Goal: Task Accomplishment & Management: Complete application form

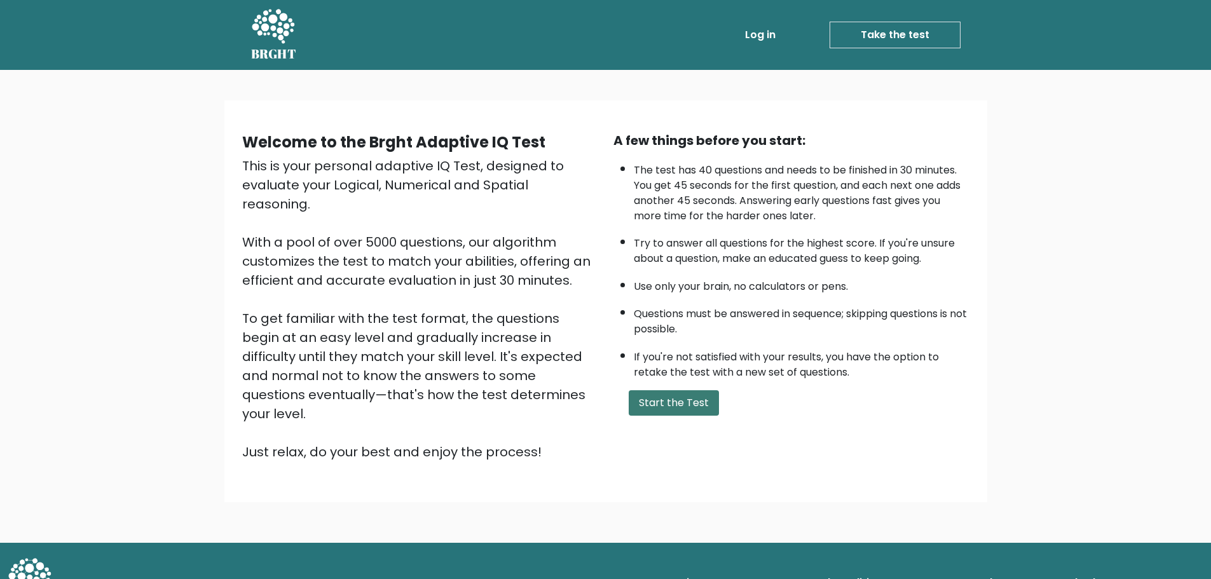
click at [663, 400] on button "Start the Test" at bounding box center [674, 402] width 90 height 25
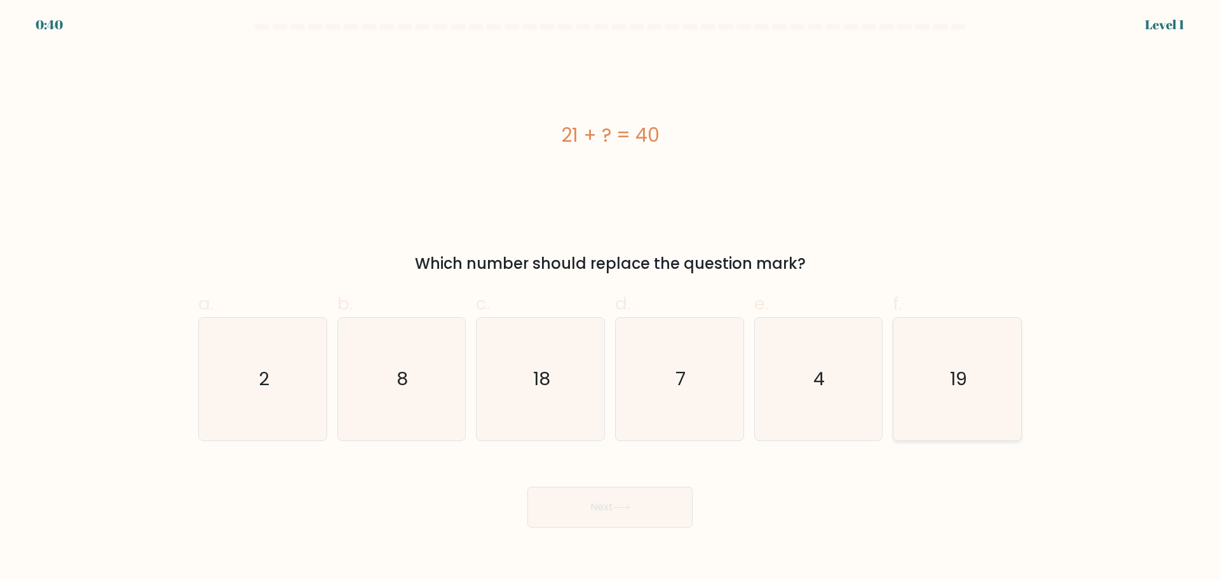
click at [981, 334] on icon "19" at bounding box center [957, 379] width 123 height 123
click at [611, 298] on input "f. 19" at bounding box center [610, 294] width 1 height 8
radio input "true"
click at [595, 505] on button "Next" at bounding box center [609, 507] width 165 height 41
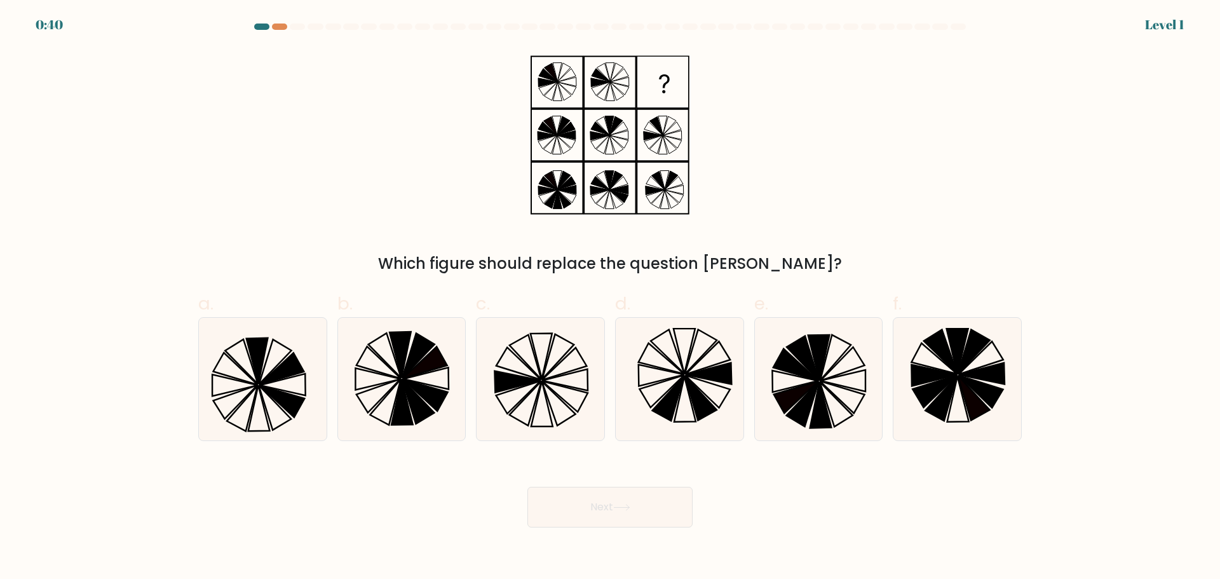
click at [900, 194] on div "Which figure should replace the question mark?" at bounding box center [610, 161] width 839 height 227
click at [562, 365] on icon at bounding box center [540, 379] width 123 height 123
click at [610, 298] on input "c." at bounding box center [610, 294] width 1 height 8
radio input "true"
click at [648, 508] on button "Next" at bounding box center [609, 507] width 165 height 41
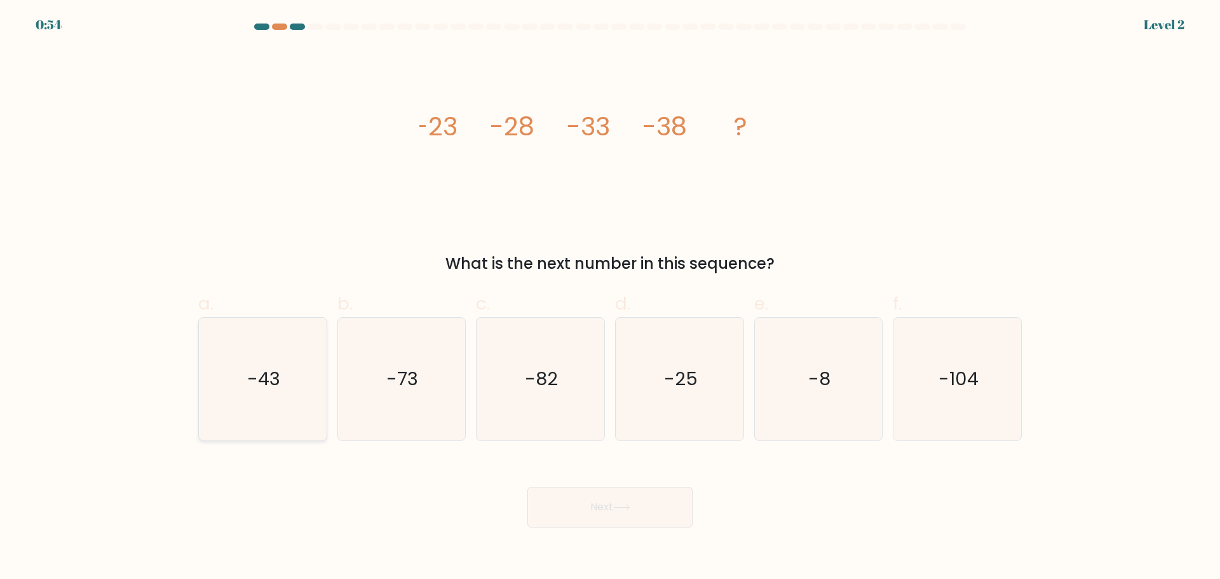
click at [273, 381] on text "-43" at bounding box center [263, 378] width 33 height 25
click at [610, 298] on input "a. -43" at bounding box center [610, 294] width 1 height 8
radio input "true"
click at [642, 522] on button "Next" at bounding box center [609, 507] width 165 height 41
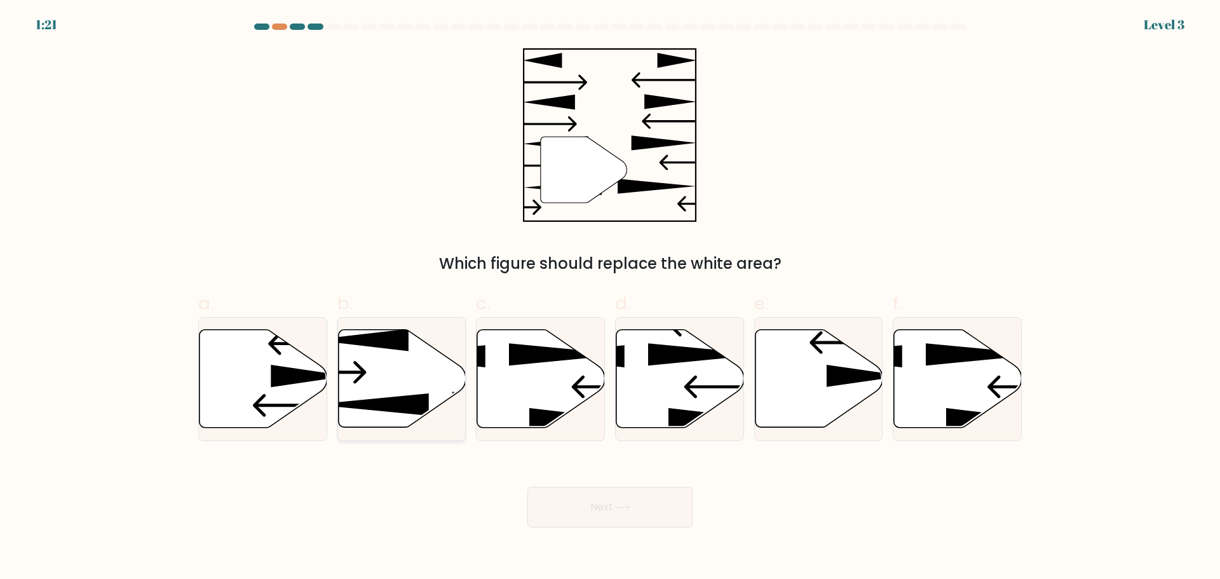
click at [396, 367] on icon at bounding box center [402, 378] width 128 height 98
click at [610, 298] on input "b." at bounding box center [610, 294] width 1 height 8
radio input "true"
click at [656, 513] on button "Next" at bounding box center [609, 507] width 165 height 41
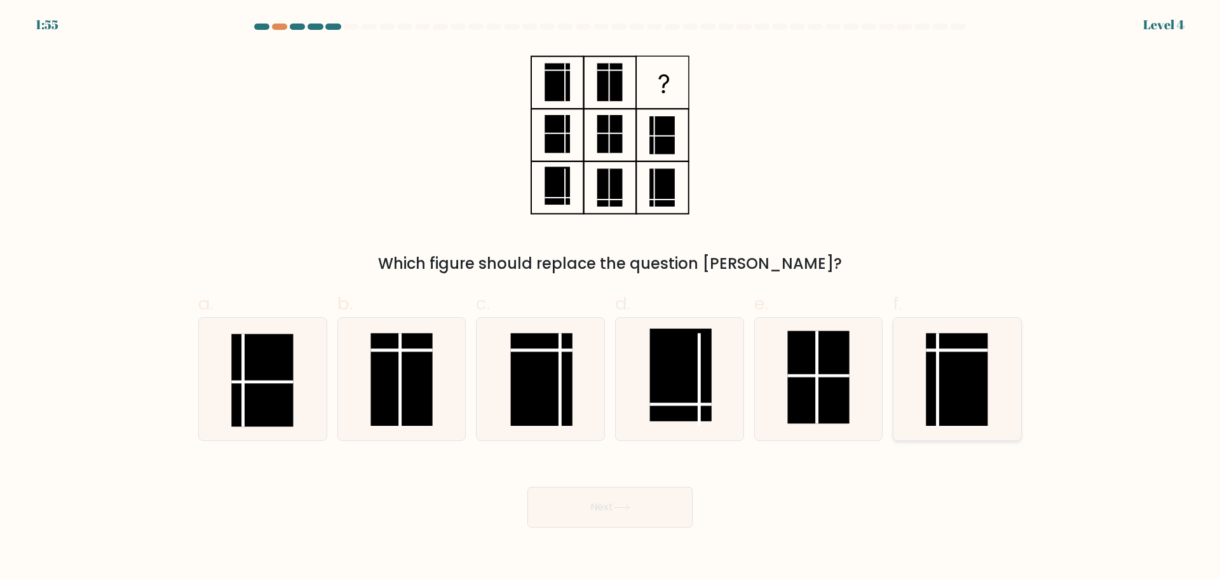
click at [953, 350] on line at bounding box center [957, 350] width 62 height 0
click at [611, 298] on input "f." at bounding box center [610, 294] width 1 height 8
radio input "true"
click at [953, 350] on line at bounding box center [957, 350] width 61 height 0
click at [611, 298] on input "f." at bounding box center [610, 294] width 1 height 8
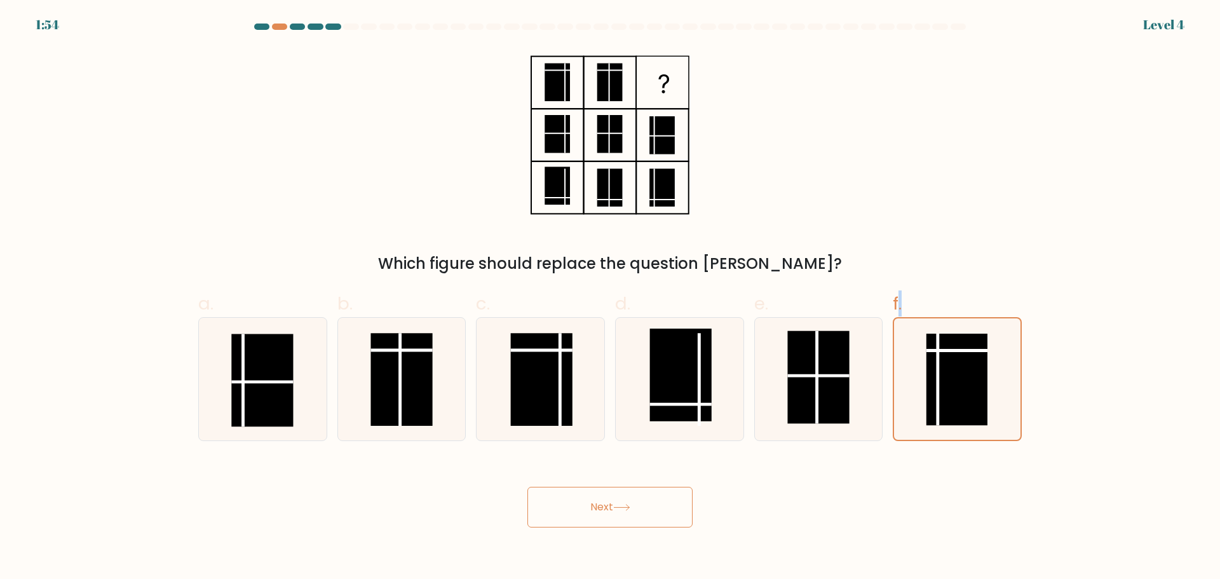
click at [604, 508] on button "Next" at bounding box center [609, 507] width 165 height 41
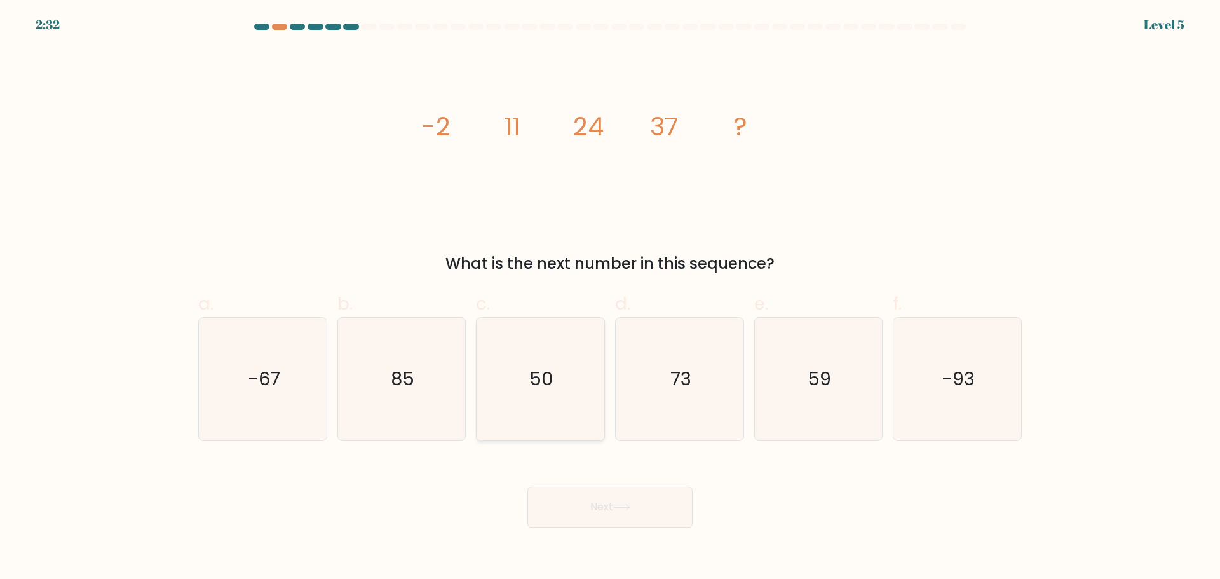
click at [520, 361] on icon "50" at bounding box center [540, 379] width 123 height 123
click at [610, 298] on input "c. 50" at bounding box center [610, 294] width 1 height 8
radio input "true"
click at [671, 507] on button "Next" at bounding box center [609, 507] width 165 height 41
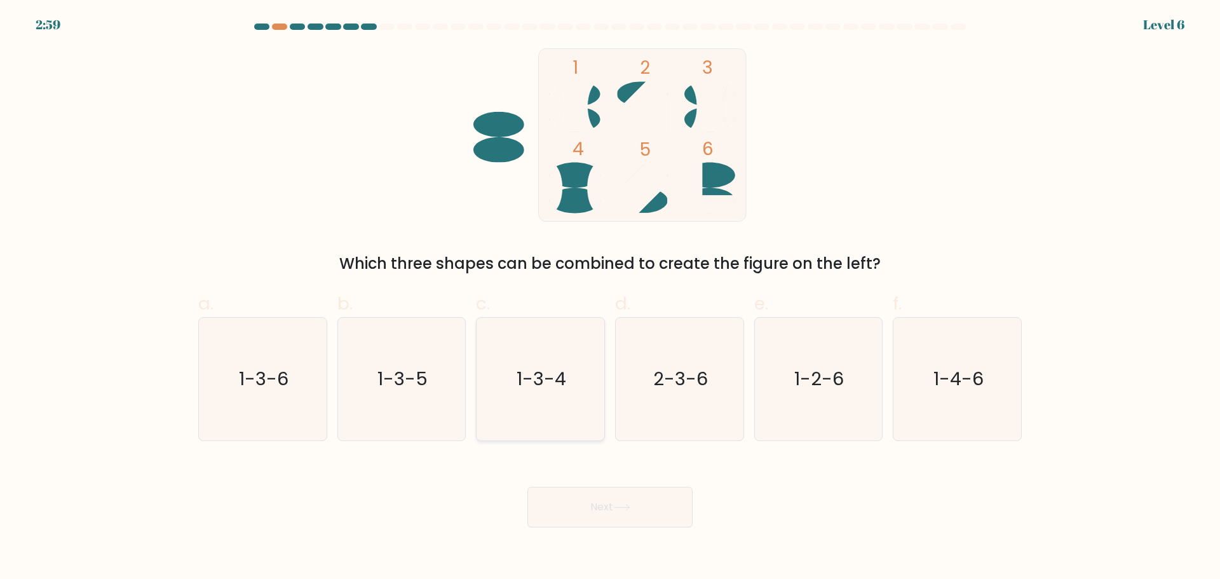
click at [522, 359] on icon "1-3-4" at bounding box center [540, 379] width 123 height 123
click at [610, 298] on input "c. 1-3-4" at bounding box center [610, 294] width 1 height 8
radio input "true"
click at [651, 498] on button "Next" at bounding box center [609, 507] width 165 height 41
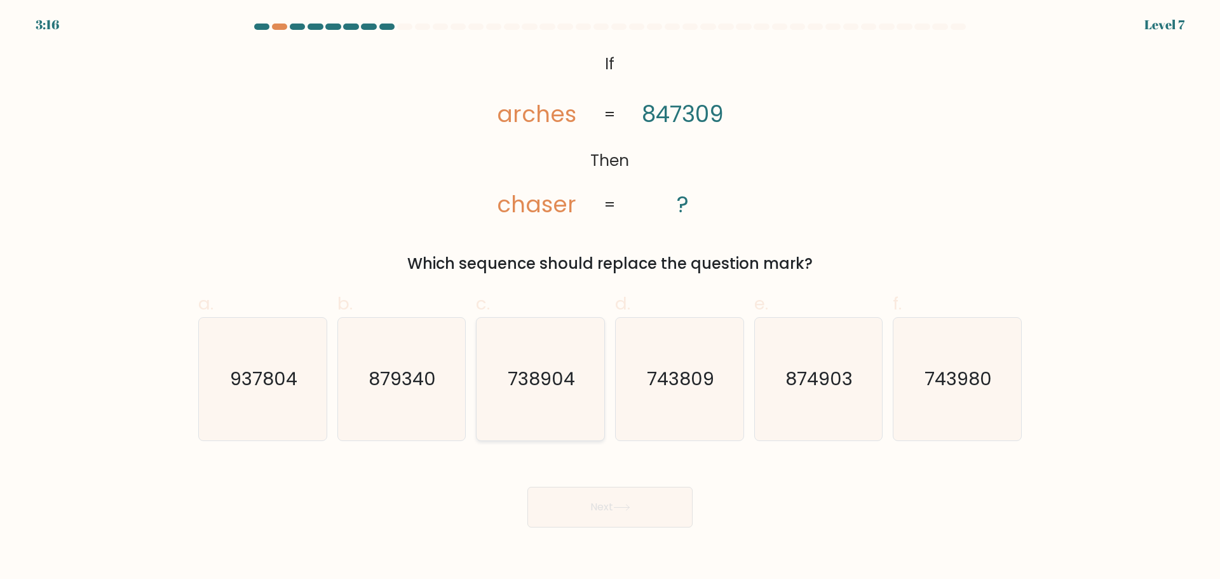
click at [566, 361] on icon "738904" at bounding box center [540, 379] width 123 height 123
click at [610, 298] on input "c. 738904" at bounding box center [610, 294] width 1 height 8
radio input "true"
click at [644, 500] on button "Next" at bounding box center [609, 507] width 165 height 41
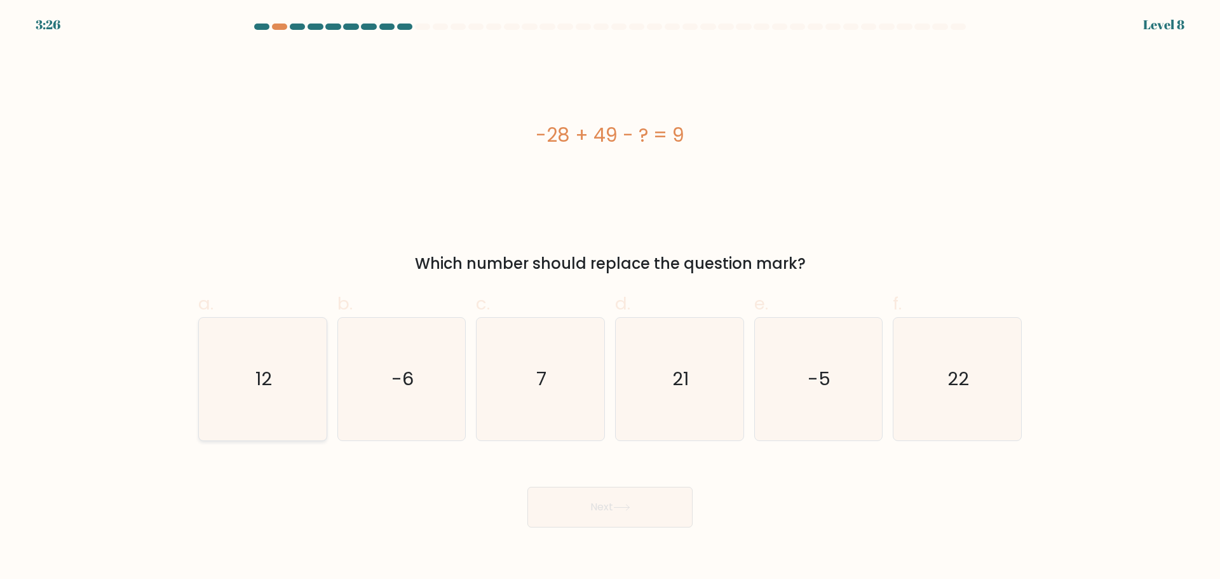
click at [284, 343] on icon "12" at bounding box center [262, 379] width 123 height 123
click at [610, 298] on input "a. 12" at bounding box center [610, 294] width 1 height 8
radio input "true"
click at [653, 507] on button "Next" at bounding box center [609, 507] width 165 height 41
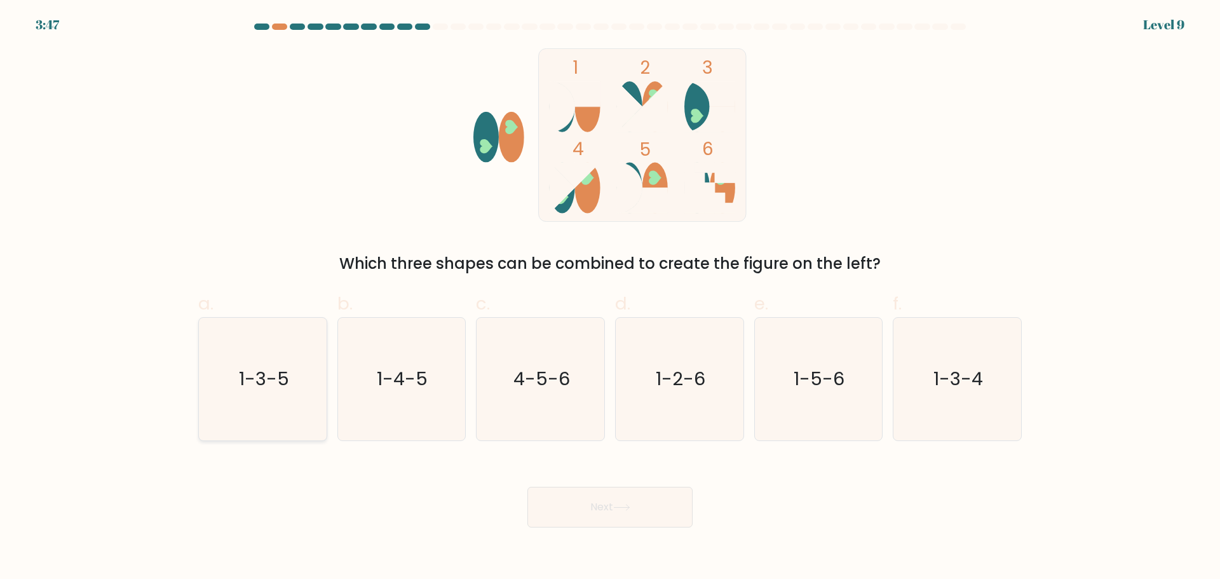
click at [246, 379] on text "1-3-5" at bounding box center [264, 378] width 50 height 25
click at [610, 298] on input "a. 1-3-5" at bounding box center [610, 294] width 1 height 8
radio input "true"
click at [647, 512] on button "Next" at bounding box center [609, 507] width 165 height 41
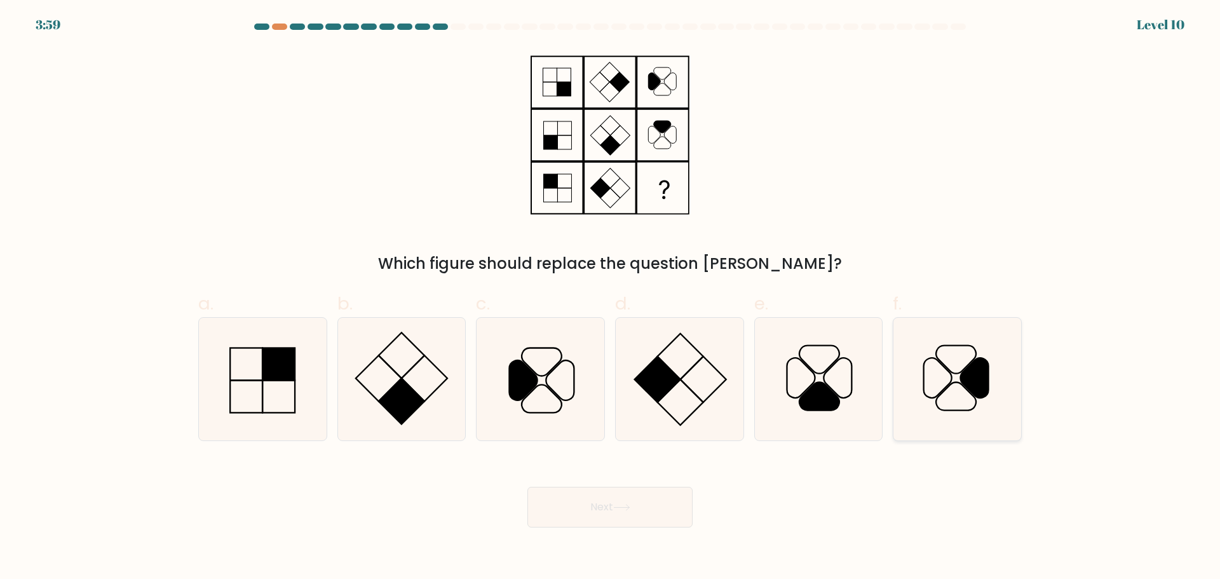
click at [991, 393] on icon at bounding box center [957, 379] width 123 height 123
click at [611, 298] on input "f." at bounding box center [610, 294] width 1 height 8
radio input "true"
click at [648, 503] on button "Next" at bounding box center [609, 507] width 165 height 41
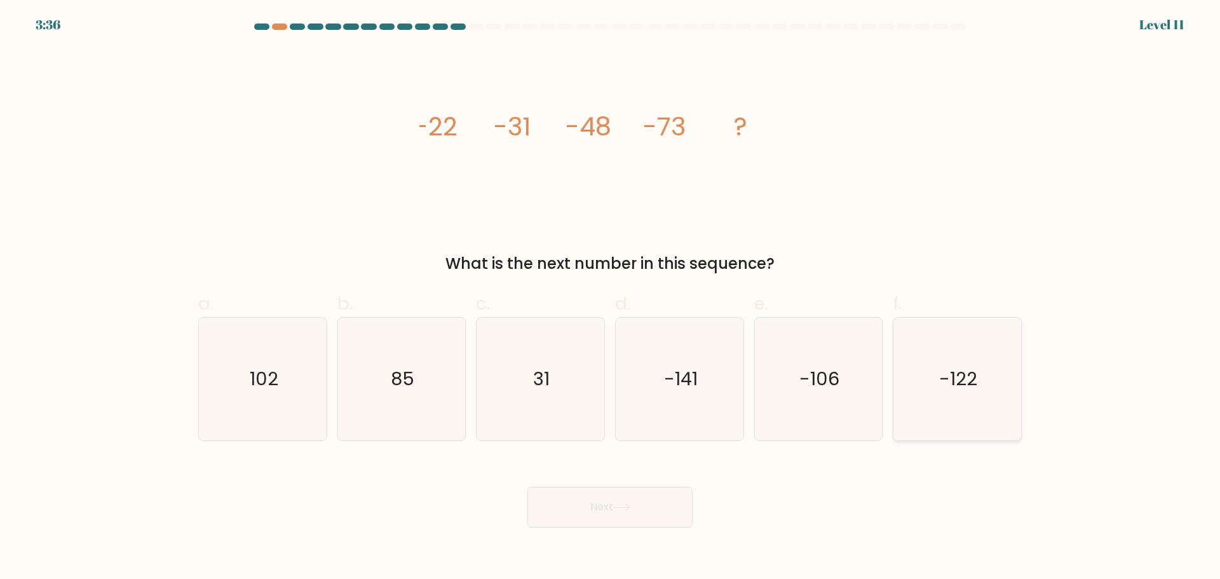
click at [927, 365] on icon "-122" at bounding box center [957, 379] width 123 height 123
click at [611, 298] on input "f. -122" at bounding box center [610, 294] width 1 height 8
radio input "true"
click at [803, 341] on icon "-106" at bounding box center [818, 379] width 123 height 123
click at [611, 298] on input "e. -106" at bounding box center [610, 294] width 1 height 8
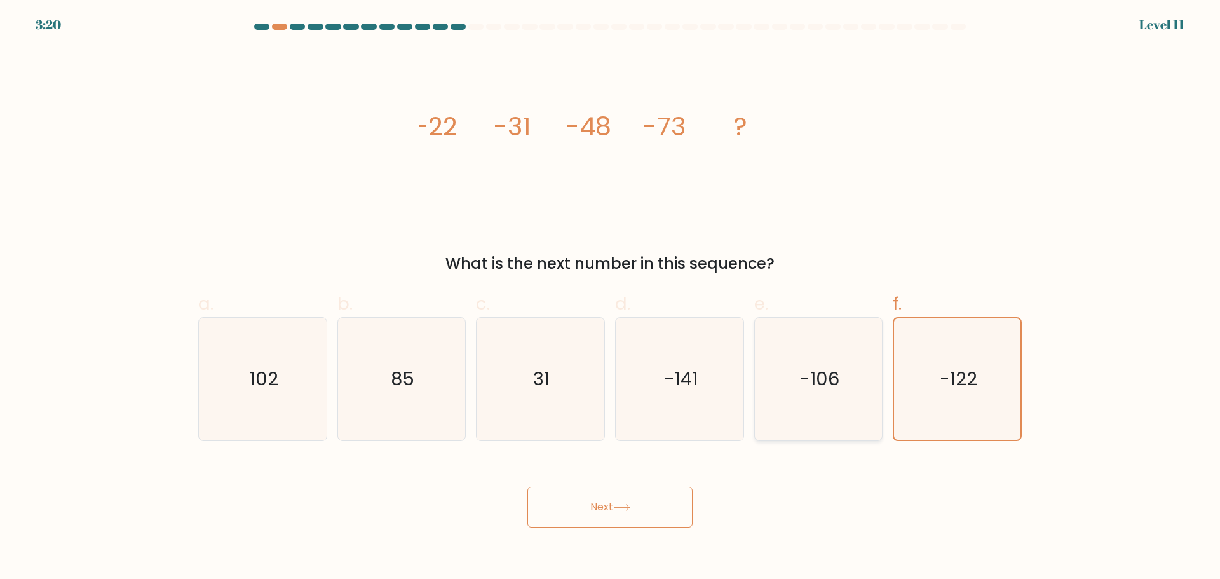
radio input "true"
click at [629, 510] on icon at bounding box center [621, 507] width 17 height 7
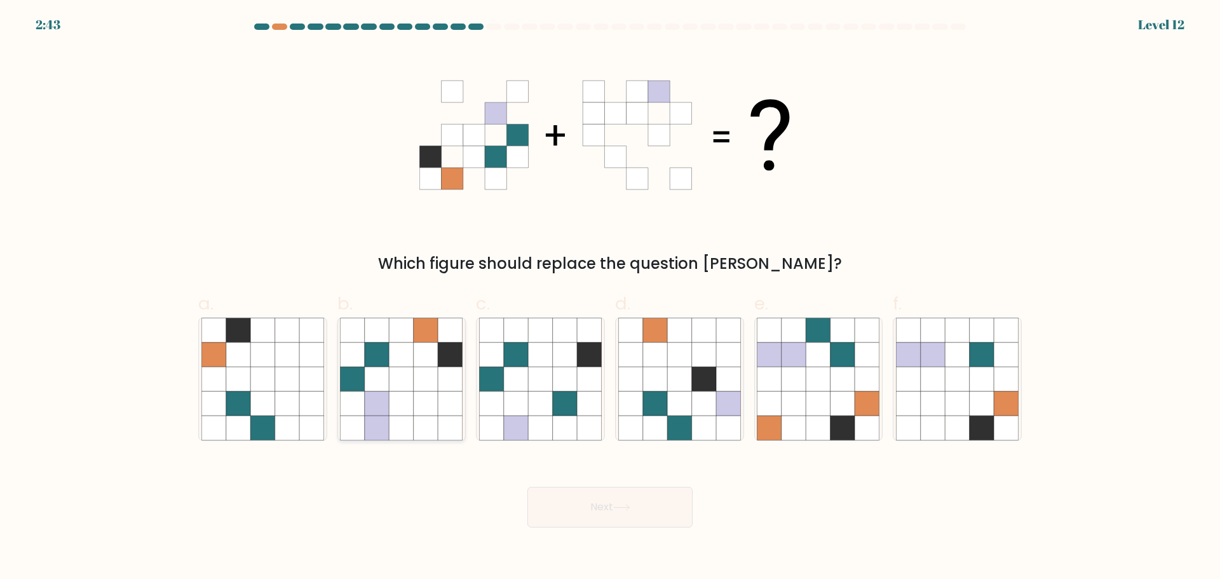
click at [412, 320] on icon at bounding box center [402, 330] width 24 height 24
click at [610, 298] on input "b." at bounding box center [610, 294] width 1 height 8
radio input "true"
click at [622, 491] on button "Next" at bounding box center [609, 507] width 165 height 41
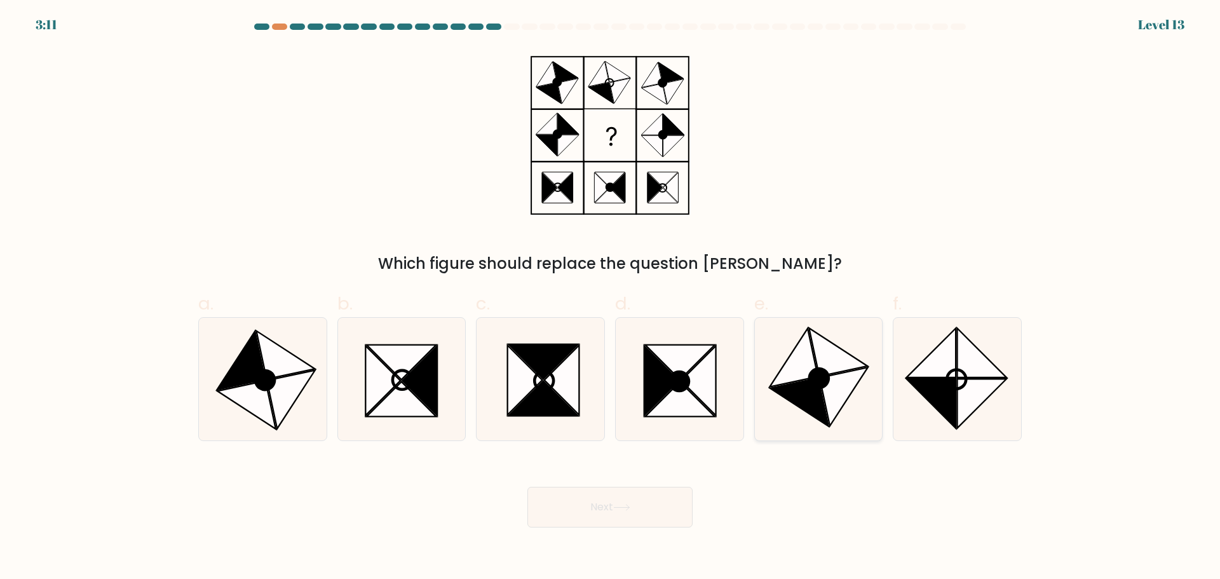
click at [823, 359] on icon at bounding box center [839, 352] width 58 height 48
click at [611, 298] on input "e." at bounding box center [610, 294] width 1 height 8
radio input "true"
click at [954, 358] on icon at bounding box center [931, 352] width 49 height 49
click at [611, 298] on input "f." at bounding box center [610, 294] width 1 height 8
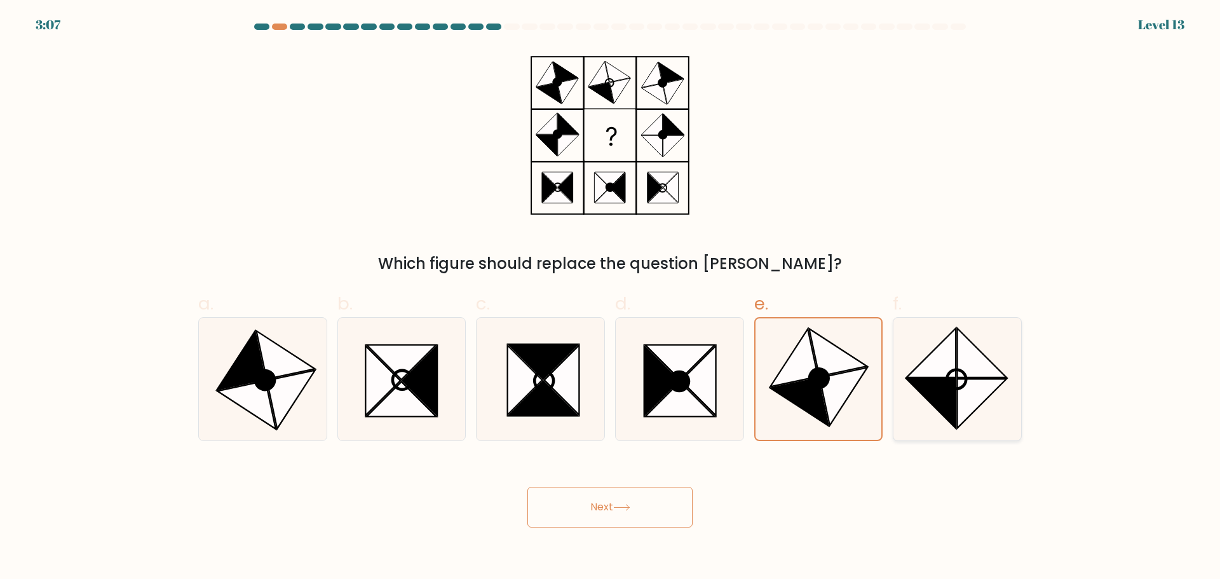
radio input "true"
click at [670, 494] on button "Next" at bounding box center [609, 507] width 165 height 41
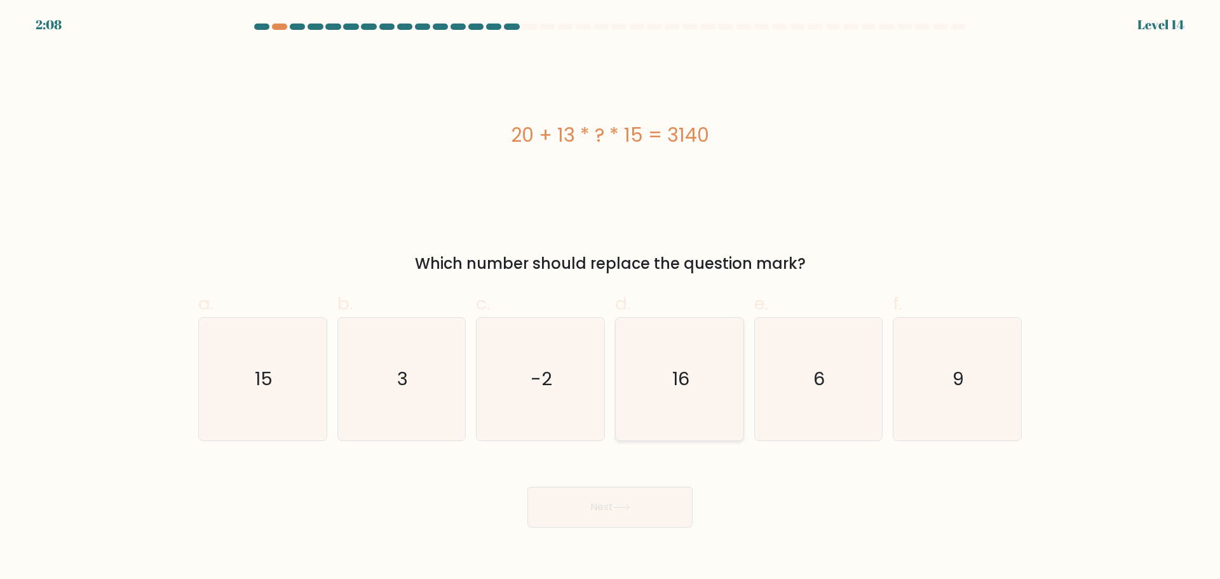
click at [690, 402] on icon "16" at bounding box center [679, 379] width 123 height 123
click at [611, 298] on input "d. 16" at bounding box center [610, 294] width 1 height 8
radio input "true"
click at [671, 503] on button "Next" at bounding box center [609, 507] width 165 height 41
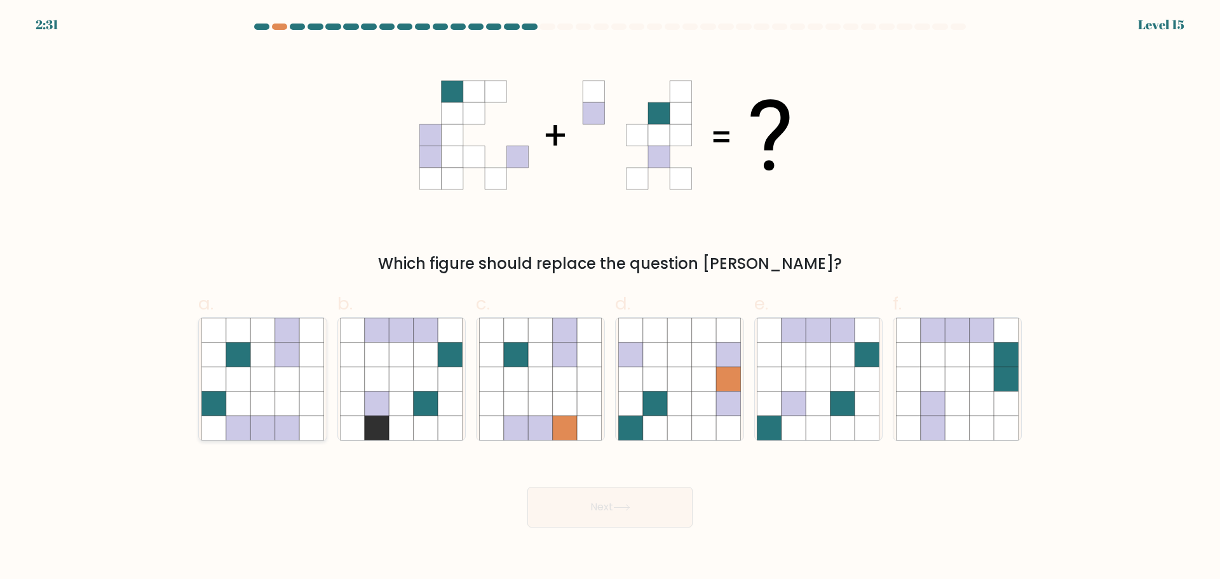
click at [259, 385] on icon at bounding box center [262, 379] width 24 height 24
click at [610, 298] on input "a." at bounding box center [610, 294] width 1 height 8
radio input "true"
click at [658, 495] on button "Next" at bounding box center [609, 507] width 165 height 41
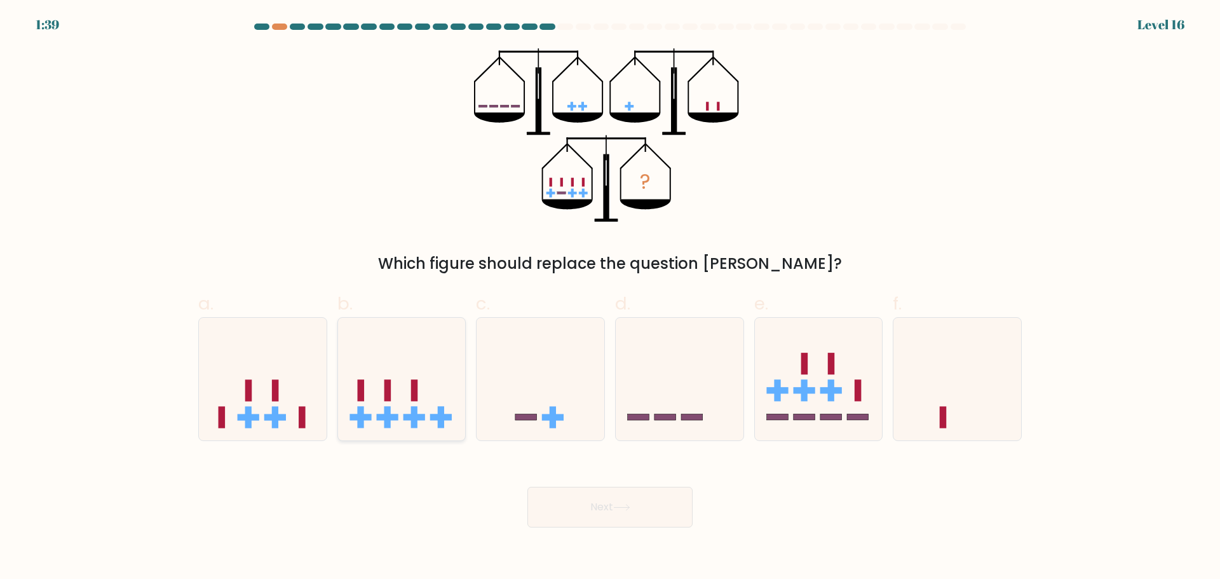
click at [386, 399] on rect at bounding box center [387, 390] width 7 height 22
click at [610, 298] on input "b." at bounding box center [610, 294] width 1 height 8
radio input "true"
click at [664, 506] on button "Next" at bounding box center [609, 507] width 165 height 41
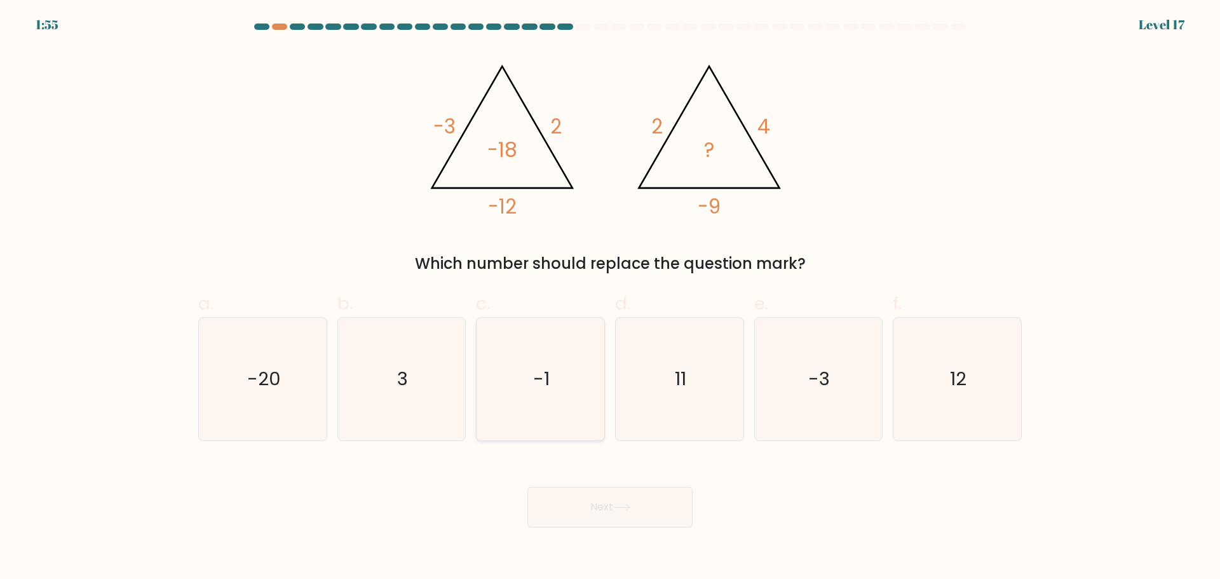
click at [561, 376] on icon "-1" at bounding box center [540, 379] width 123 height 123
click at [610, 298] on input "c. -1" at bounding box center [610, 294] width 1 height 8
radio input "true"
click at [667, 493] on button "Next" at bounding box center [609, 507] width 165 height 41
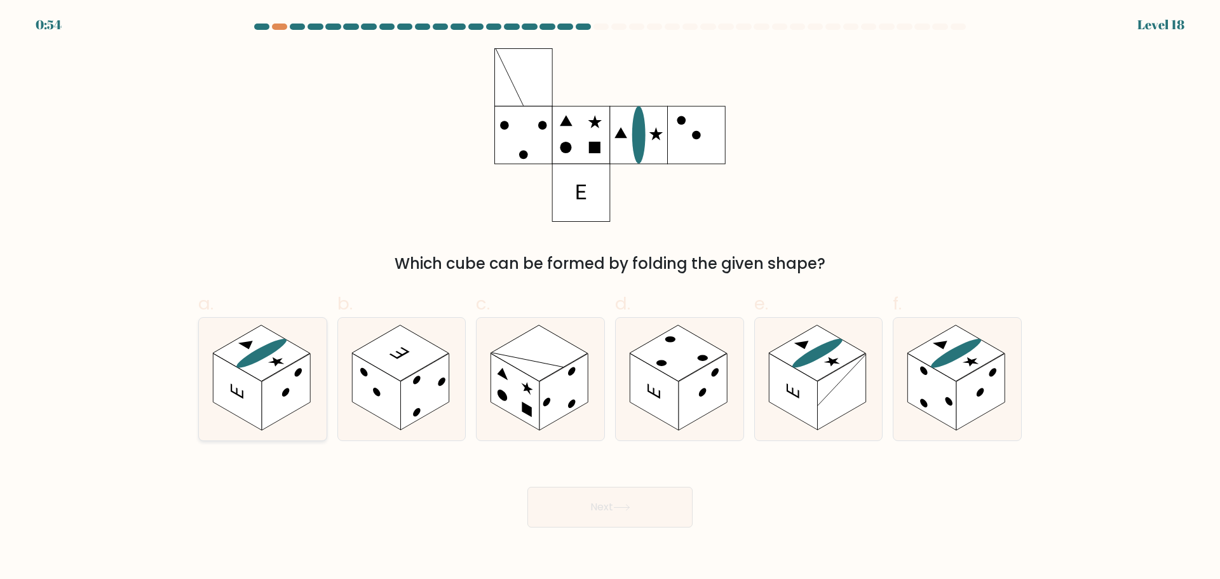
click at [247, 388] on rect at bounding box center [237, 391] width 48 height 77
click at [610, 298] on input "a." at bounding box center [610, 294] width 1 height 8
radio input "true"
click at [615, 497] on button "Next" at bounding box center [609, 507] width 165 height 41
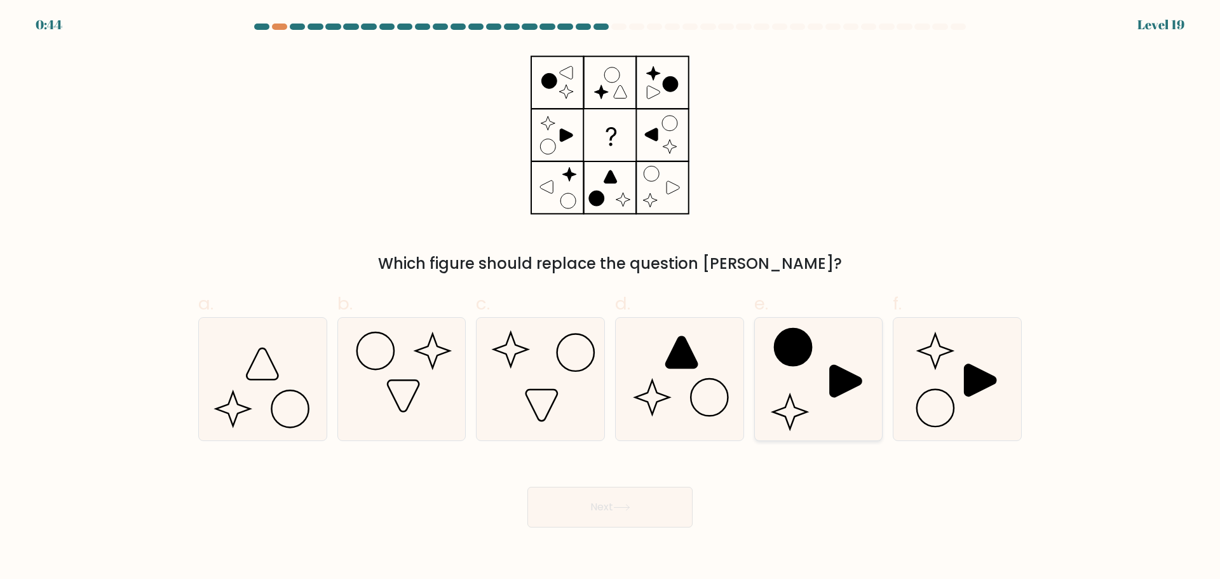
click at [814, 382] on icon at bounding box center [818, 379] width 123 height 123
click at [611, 298] on input "e." at bounding box center [610, 294] width 1 height 8
radio input "true"
click at [670, 506] on button "Next" at bounding box center [609, 507] width 165 height 41
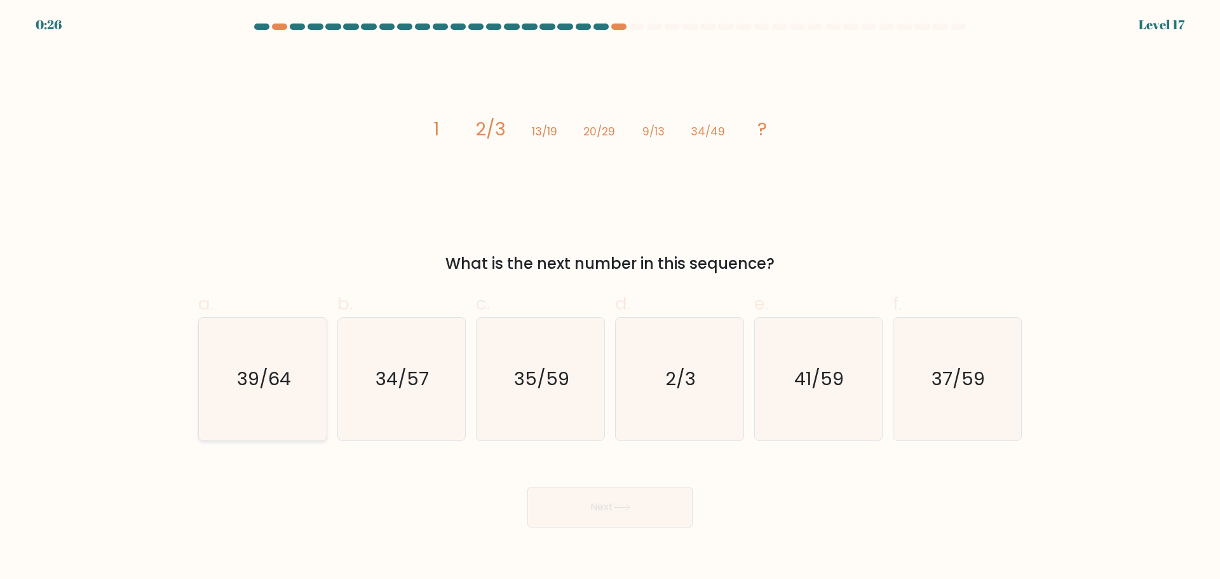
click at [278, 372] on text "39/64" at bounding box center [264, 378] width 54 height 25
click at [610, 298] on input "a. 39/64" at bounding box center [610, 294] width 1 height 8
radio input "true"
click at [644, 506] on button "Next" at bounding box center [609, 507] width 165 height 41
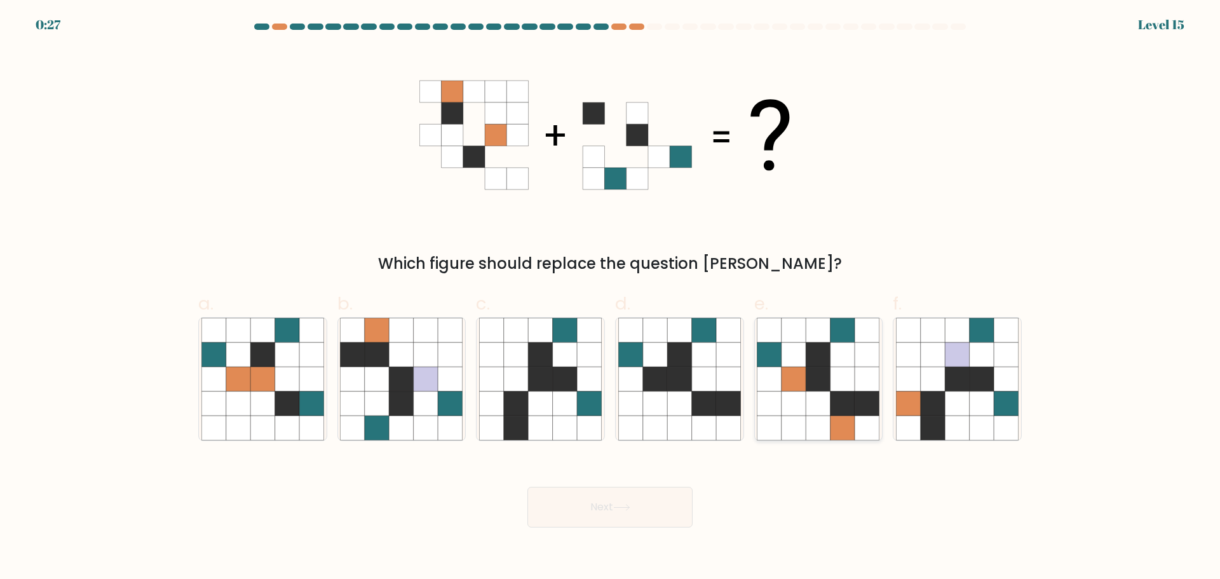
click at [846, 400] on icon at bounding box center [843, 403] width 24 height 24
click at [611, 298] on input "e." at bounding box center [610, 294] width 1 height 8
radio input "true"
click at [599, 526] on button "Next" at bounding box center [609, 507] width 165 height 41
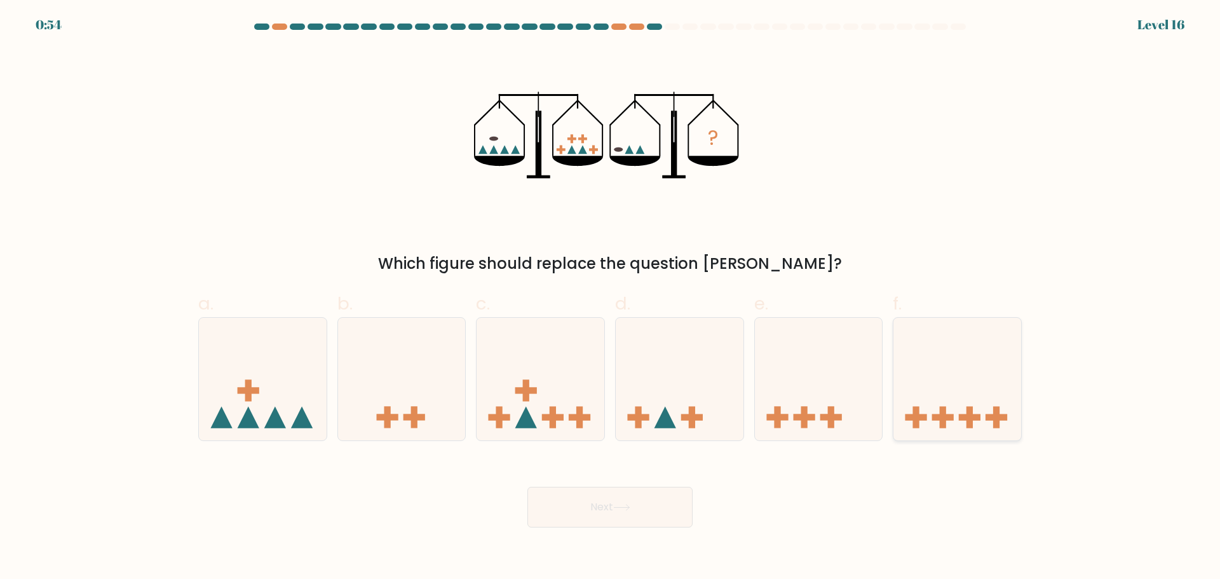
click at [948, 351] on icon at bounding box center [958, 378] width 128 height 105
click at [611, 298] on input "f." at bounding box center [610, 294] width 1 height 8
radio input "true"
click at [609, 497] on button "Next" at bounding box center [609, 507] width 165 height 41
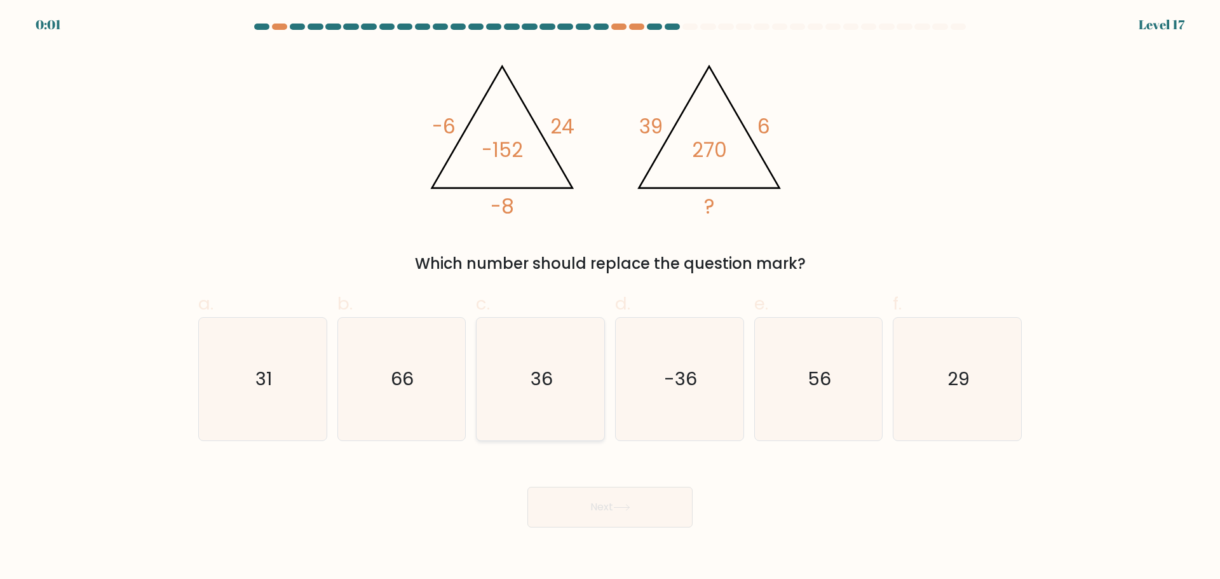
click at [574, 395] on icon "36" at bounding box center [540, 379] width 123 height 123
click at [610, 298] on input "c. 36" at bounding box center [610, 294] width 1 height 8
radio input "true"
click at [644, 517] on button "Next" at bounding box center [609, 507] width 165 height 41
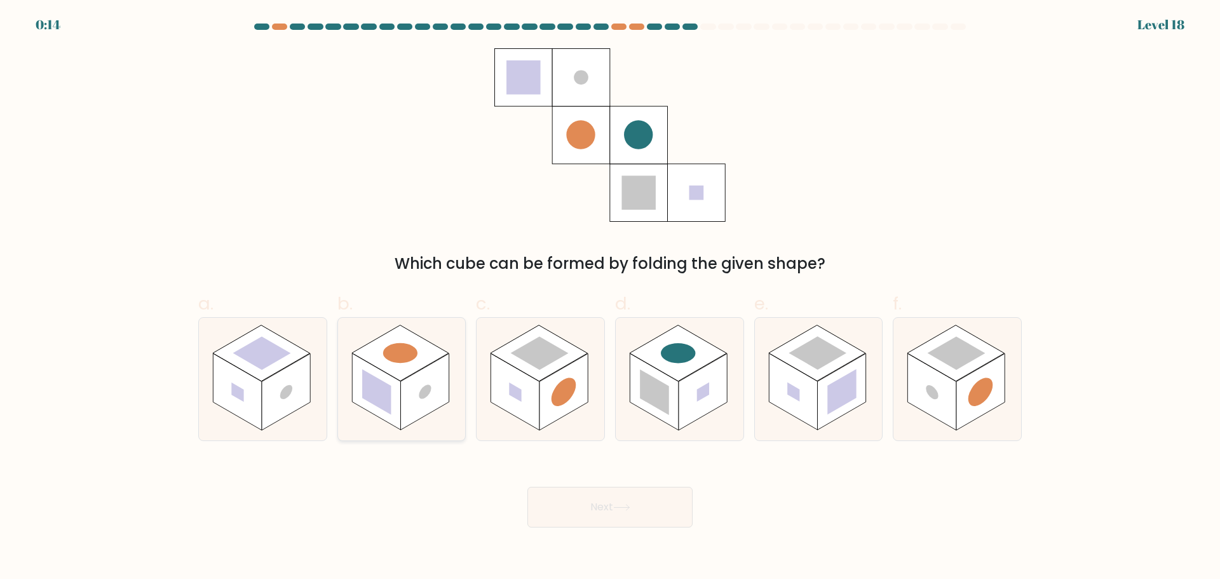
click at [426, 387] on circle at bounding box center [425, 391] width 12 height 19
click at [610, 298] on input "b." at bounding box center [610, 294] width 1 height 8
radio input "true"
click at [623, 506] on icon at bounding box center [621, 507] width 17 height 7
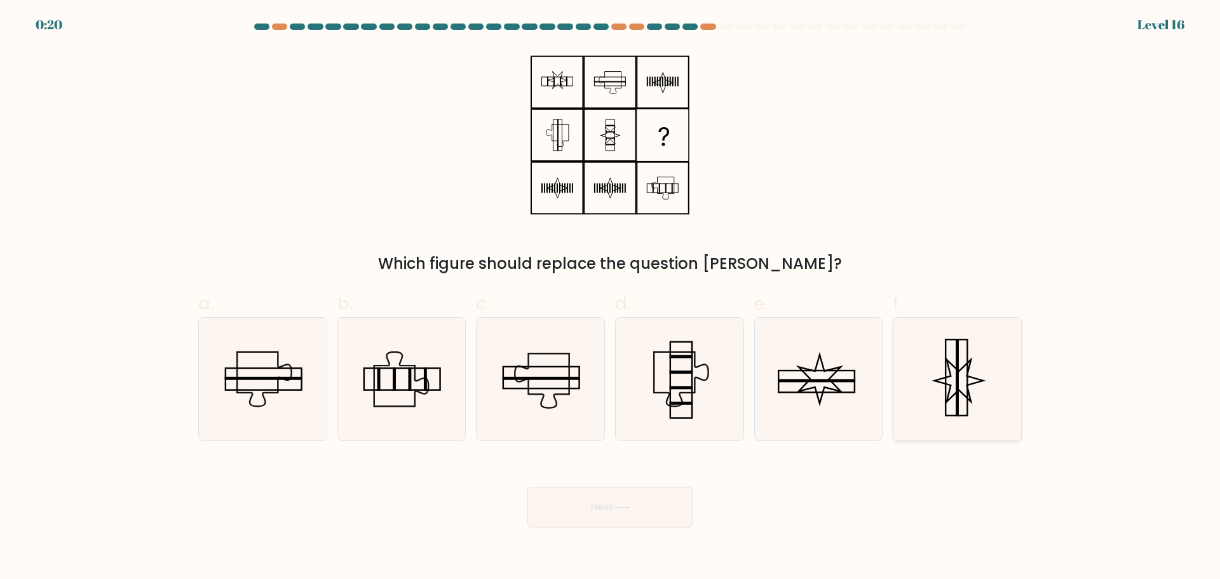
click at [946, 375] on rect at bounding box center [957, 377] width 22 height 76
click at [611, 298] on input "f." at bounding box center [610, 294] width 1 height 8
radio input "true"
click at [676, 369] on icon at bounding box center [679, 379] width 123 height 123
click at [611, 298] on input "d." at bounding box center [610, 294] width 1 height 8
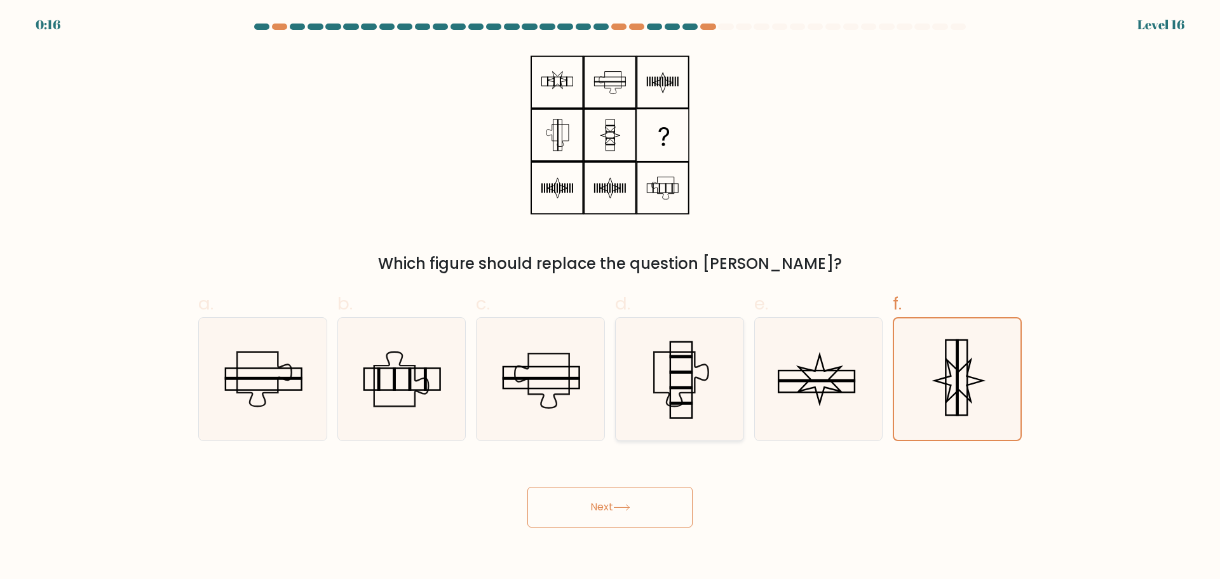
radio input "true"
click at [948, 389] on icon at bounding box center [957, 379] width 123 height 123
click at [611, 298] on input "f." at bounding box center [610, 294] width 1 height 8
radio input "true"
click at [700, 391] on icon at bounding box center [679, 379] width 123 height 123
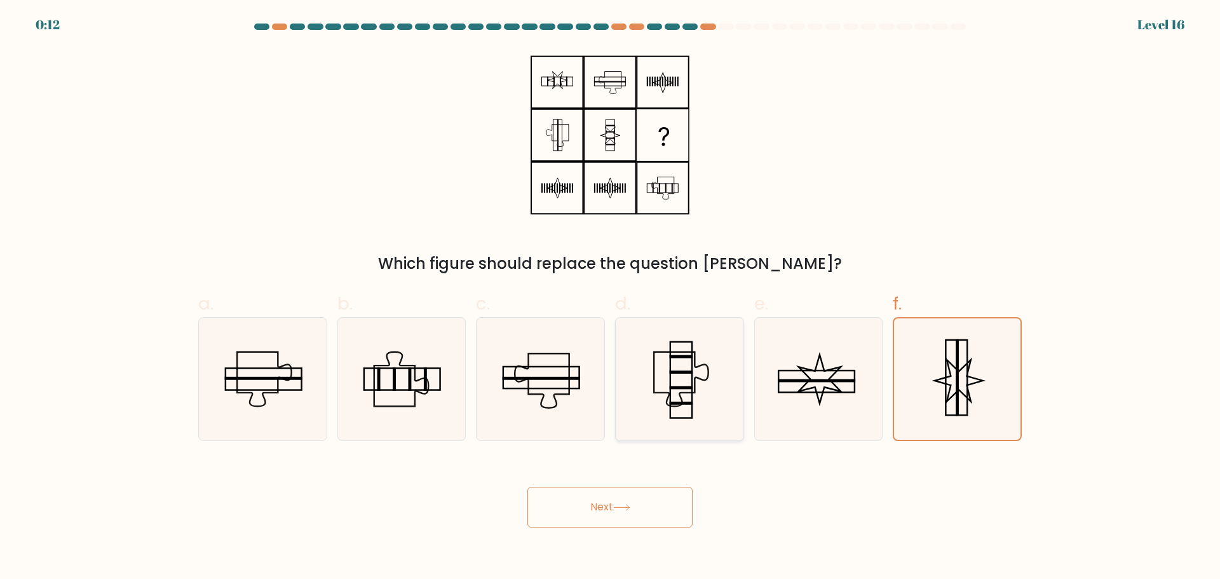
click at [611, 298] on input "d." at bounding box center [610, 294] width 1 height 8
radio input "true"
click at [945, 388] on icon at bounding box center [957, 379] width 123 height 123
click at [611, 298] on input "f." at bounding box center [610, 294] width 1 height 8
radio input "true"
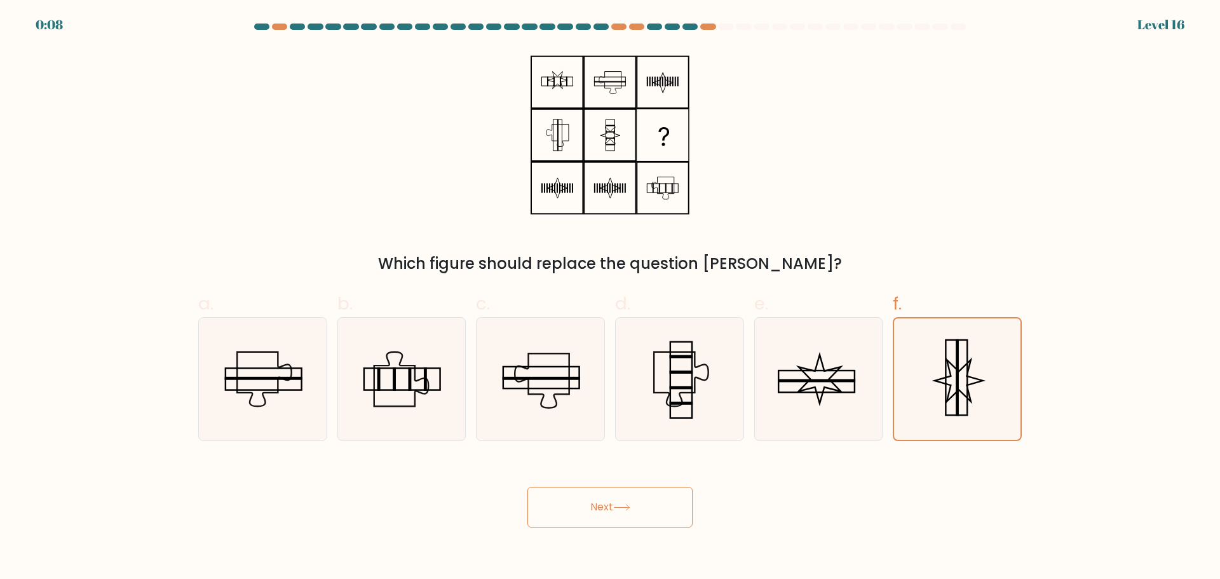
click at [634, 500] on button "Next" at bounding box center [609, 507] width 165 height 41
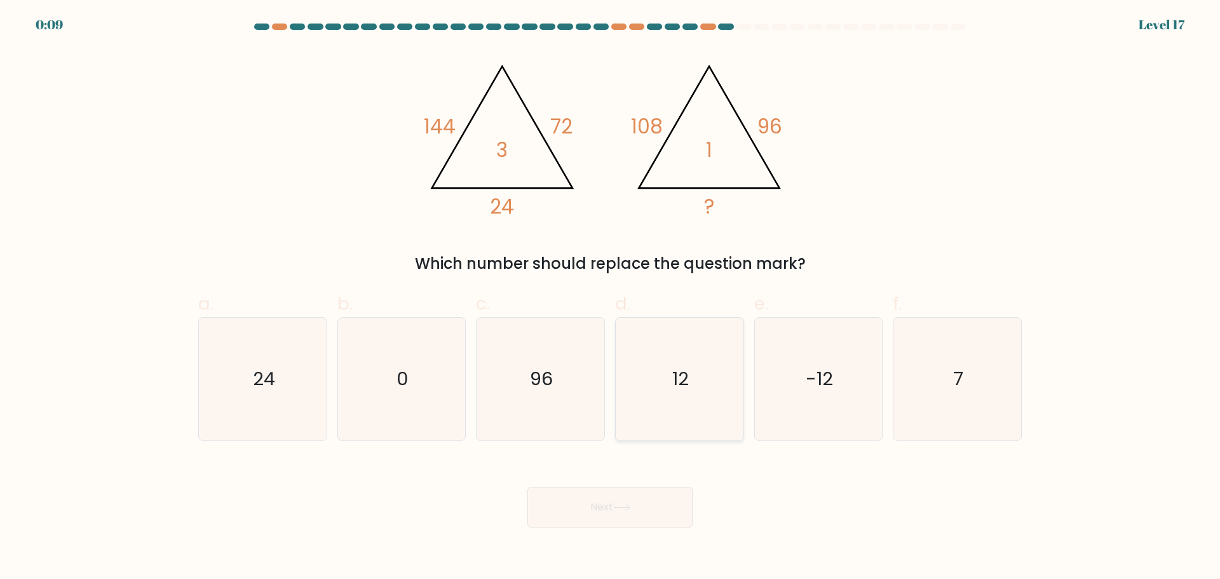
click at [704, 346] on icon "12" at bounding box center [679, 379] width 123 height 123
click at [611, 298] on input "d. 12" at bounding box center [610, 294] width 1 height 8
radio input "true"
click at [662, 500] on button "Next" at bounding box center [609, 507] width 165 height 41
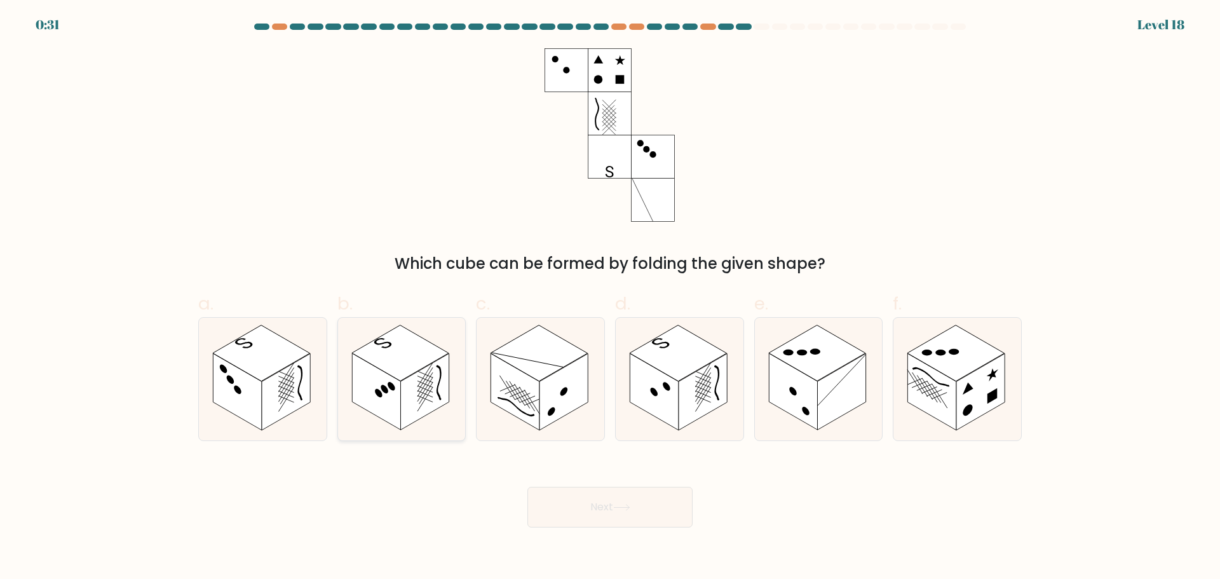
click at [382, 359] on rect at bounding box center [400, 353] width 97 height 56
click at [610, 298] on input "b." at bounding box center [610, 294] width 1 height 8
radio input "true"
click at [578, 501] on button "Next" at bounding box center [609, 507] width 165 height 41
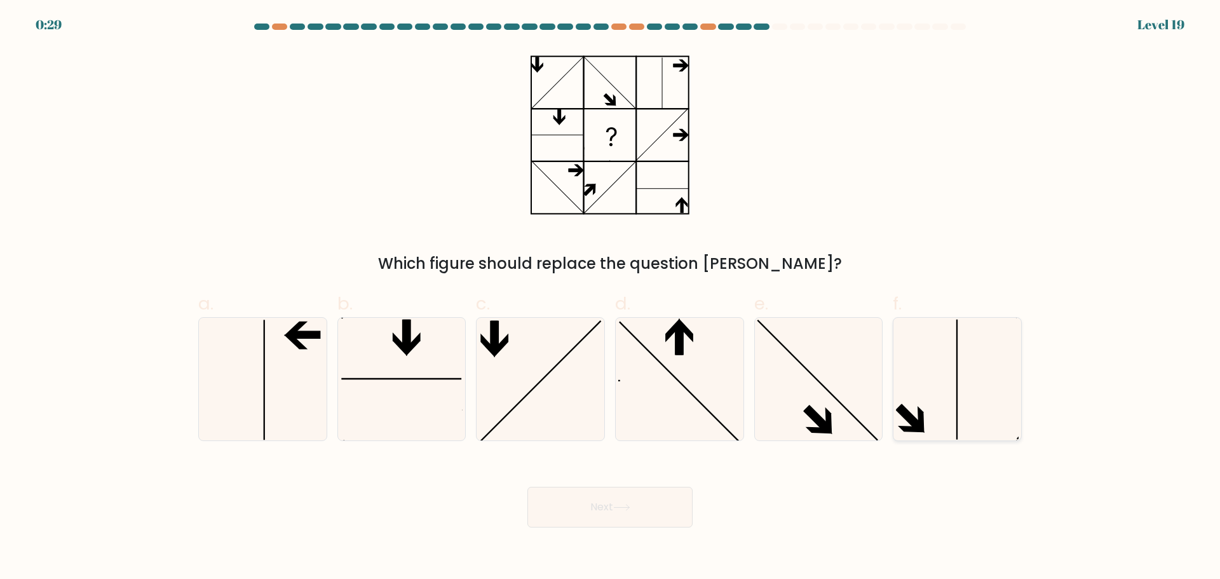
click at [964, 347] on icon at bounding box center [957, 379] width 123 height 123
click at [611, 298] on input "f." at bounding box center [610, 294] width 1 height 8
radio input "true"
click at [594, 510] on button "Next" at bounding box center [609, 507] width 165 height 41
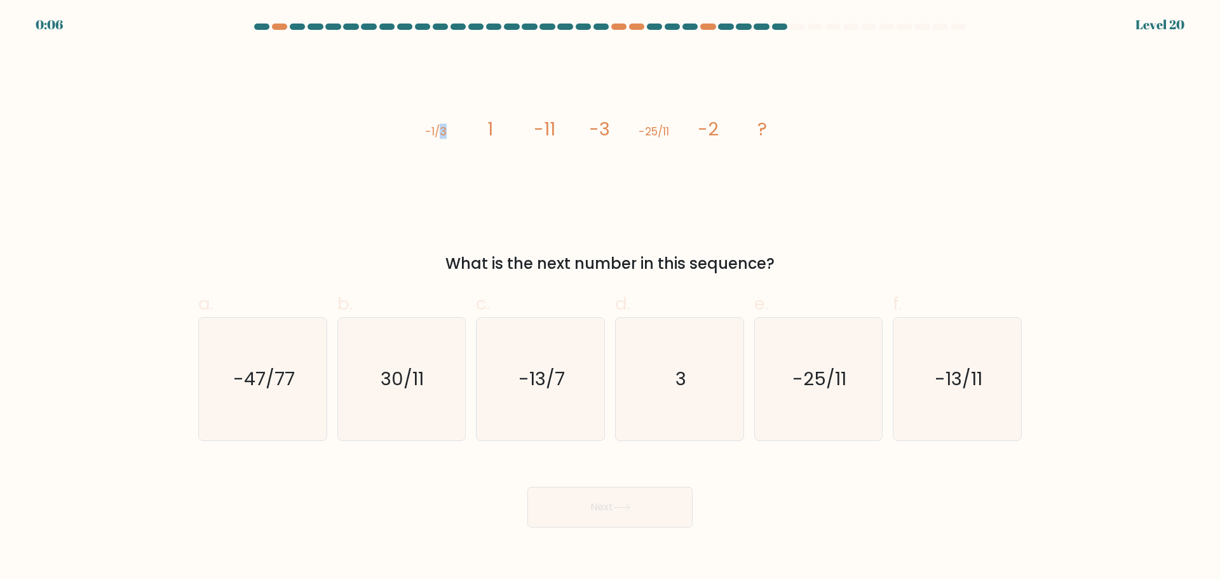
drag, startPoint x: 456, startPoint y: 165, endPoint x: 496, endPoint y: 135, distance: 50.5
click at [496, 141] on icon "image/svg+xml -1/3 1 -11 -3 -25/11 -2 ?" at bounding box center [609, 134] width 381 height 173
click at [475, 121] on icon "image/svg+xml -1/3 1 -11 -3 -25/11 -2 ?" at bounding box center [609, 134] width 381 height 173
click at [599, 140] on tspan "-3" at bounding box center [599, 128] width 21 height 25
click at [909, 157] on div "image/svg+xml -1/3 1 -11 -3 -25/11 -2 ? What is the next number in this sequenc…" at bounding box center [610, 161] width 839 height 227
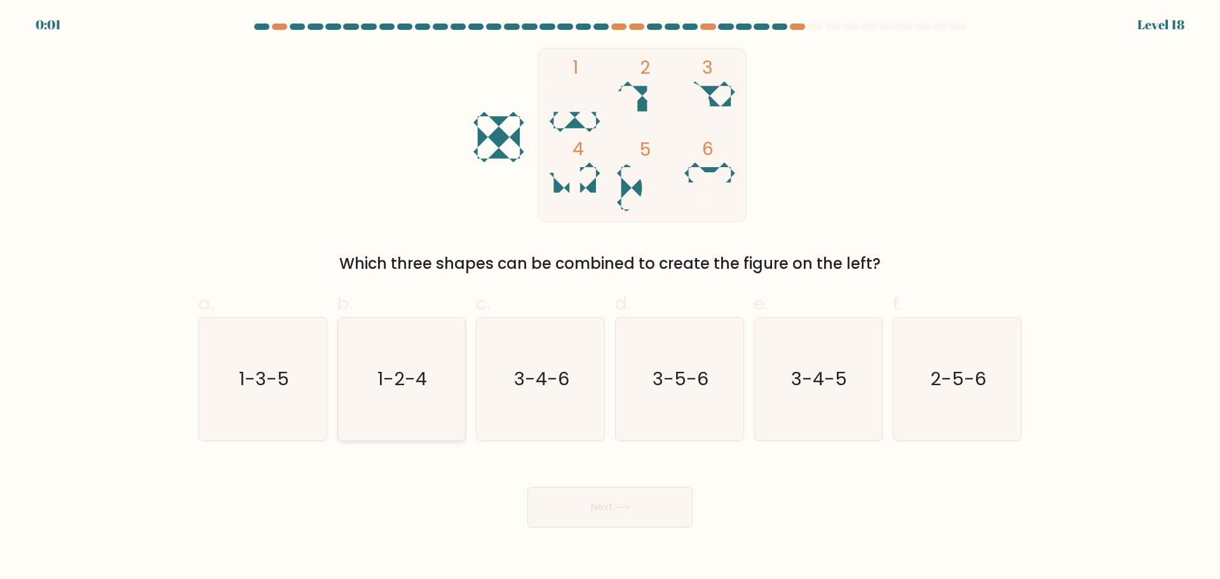
click at [392, 388] on text "1-2-4" at bounding box center [403, 378] width 50 height 25
click at [610, 298] on input "b. 1-2-4" at bounding box center [610, 294] width 1 height 8
radio input "true"
click at [643, 501] on button "Next" at bounding box center [609, 507] width 165 height 41
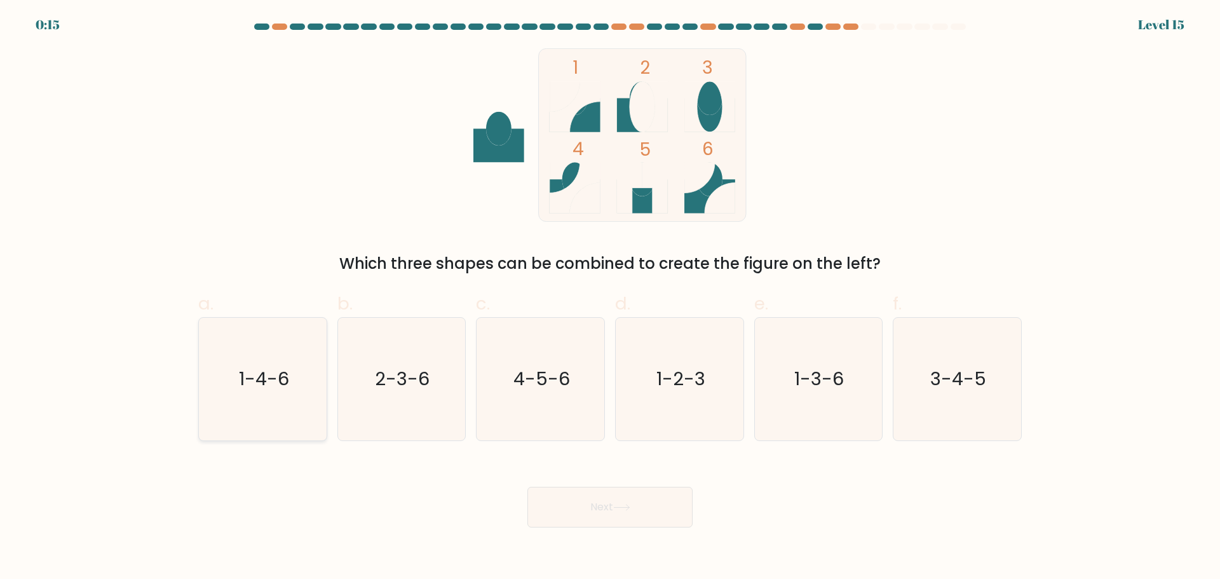
click at [271, 357] on icon "1-4-6" at bounding box center [262, 379] width 123 height 123
click at [610, 298] on input "a. 1-4-6" at bounding box center [610, 294] width 1 height 8
radio input "true"
click at [650, 513] on button "Next" at bounding box center [609, 507] width 165 height 41
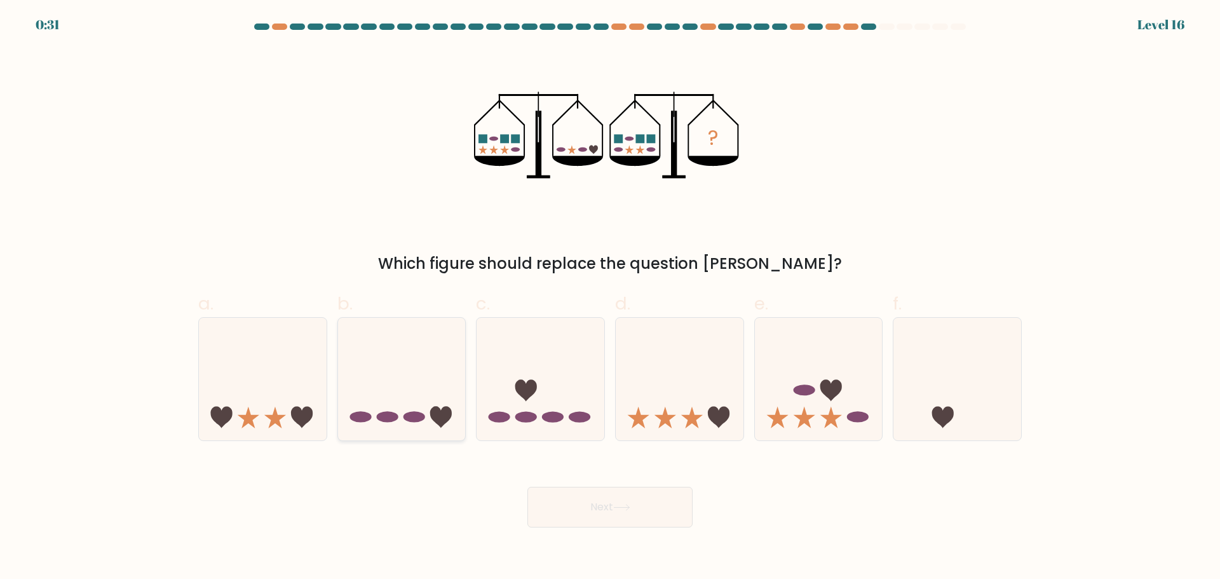
click at [416, 383] on icon at bounding box center [402, 378] width 128 height 105
click at [610, 298] on input "b." at bounding box center [610, 294] width 1 height 8
radio input "true"
click at [644, 517] on button "Next" at bounding box center [609, 507] width 165 height 41
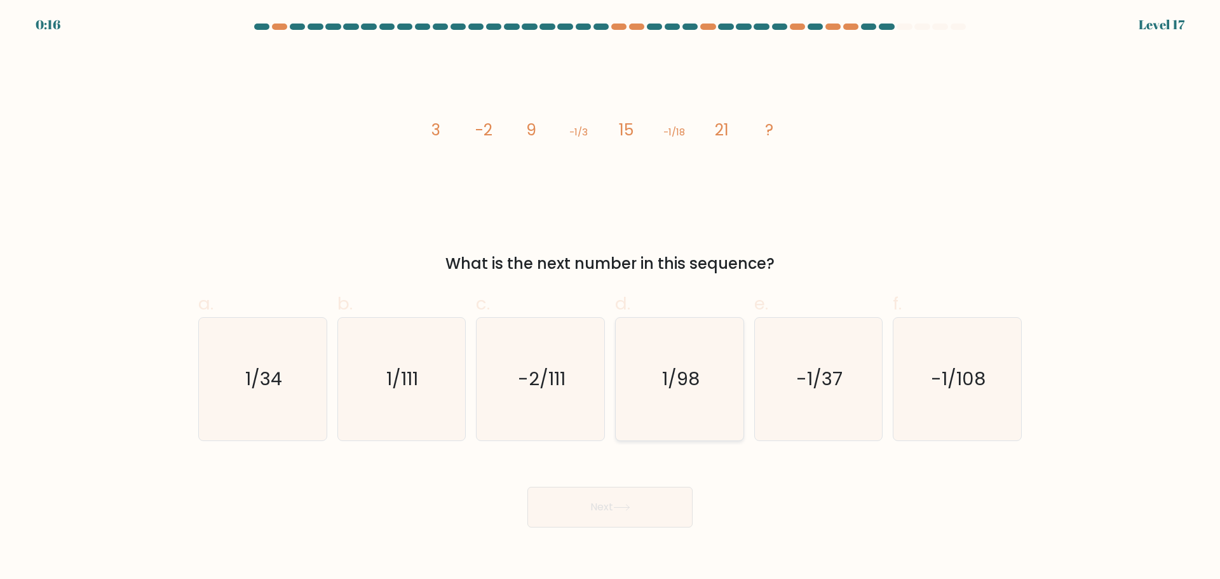
click at [720, 384] on icon "1/98" at bounding box center [679, 379] width 123 height 123
click at [611, 298] on input "d. 1/98" at bounding box center [610, 294] width 1 height 8
radio input "true"
drag, startPoint x: 678, startPoint y: 135, endPoint x: 685, endPoint y: 134, distance: 7.0
click at [685, 134] on tspan "-1/18" at bounding box center [674, 131] width 22 height 13
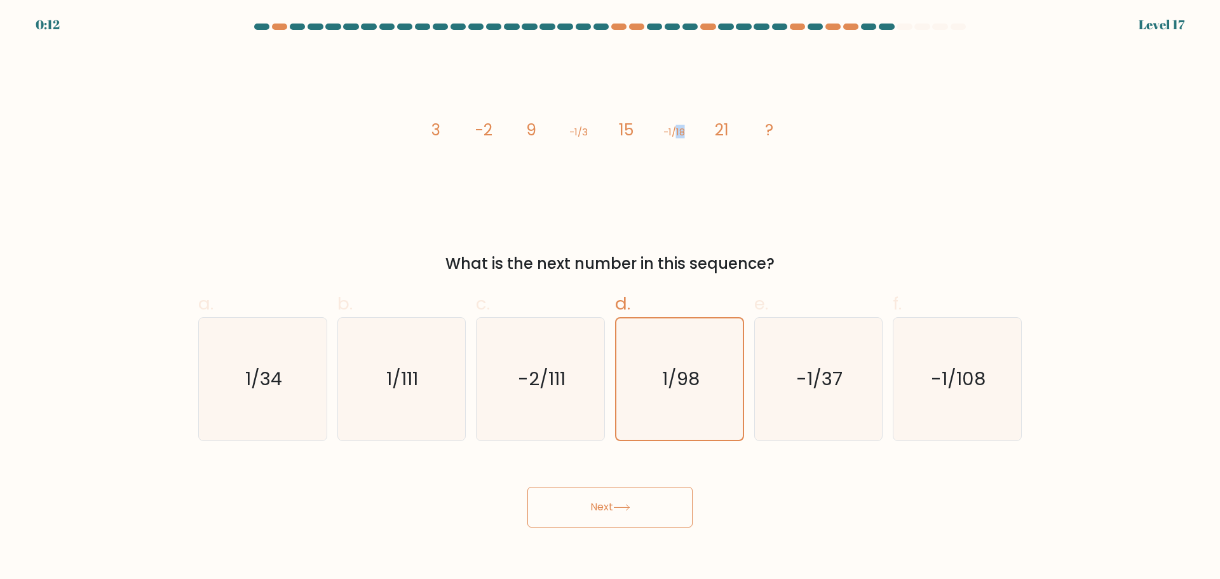
click at [685, 134] on tspan "-1/18" at bounding box center [674, 131] width 22 height 13
drag, startPoint x: 672, startPoint y: 135, endPoint x: 683, endPoint y: 135, distance: 10.8
click at [683, 135] on tspan "-1/18" at bounding box center [674, 131] width 22 height 13
drag, startPoint x: 674, startPoint y: 135, endPoint x: 686, endPoint y: 136, distance: 12.7
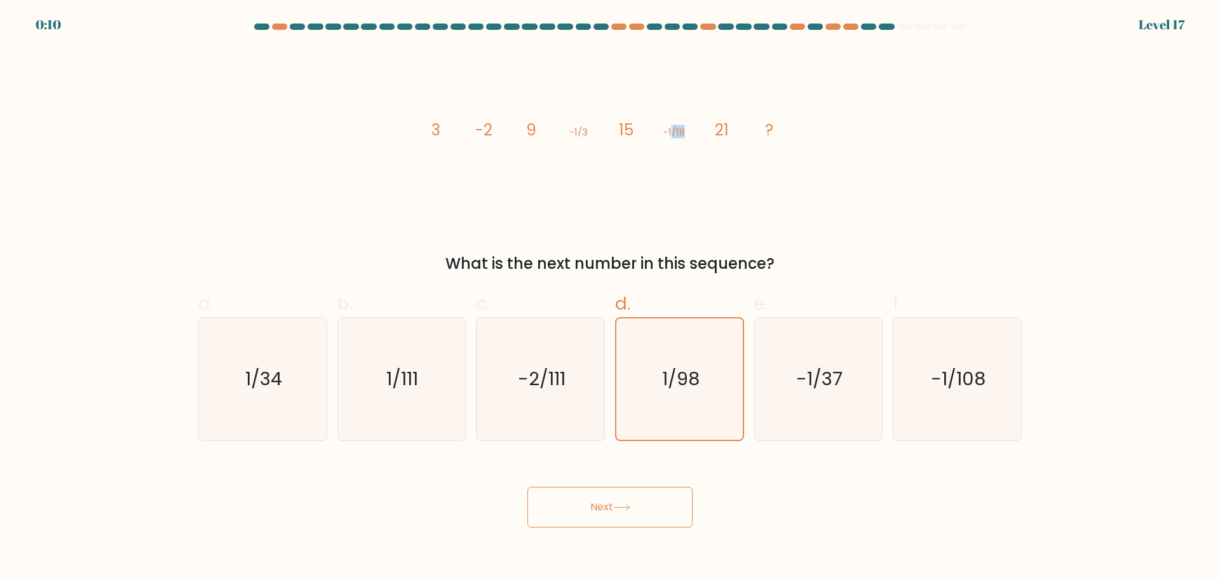
click at [686, 136] on icon "image/svg+xml 3 -2 9 -1/3 15 -1/18 21 ?" at bounding box center [609, 134] width 381 height 173
drag, startPoint x: 679, startPoint y: 138, endPoint x: 690, endPoint y: 138, distance: 11.4
click at [690, 138] on icon "image/svg+xml 3 -2 9 -1/3 15 -1/18 21 ?" at bounding box center [609, 134] width 381 height 173
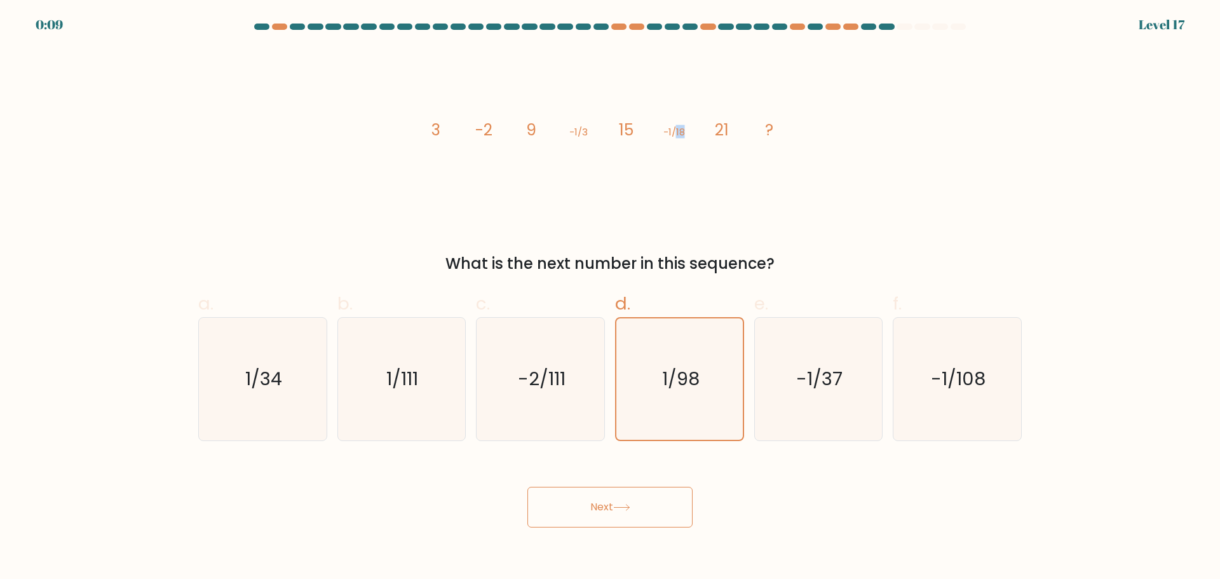
click at [684, 138] on tspan "-1/18" at bounding box center [674, 131] width 22 height 13
drag, startPoint x: 675, startPoint y: 135, endPoint x: 690, endPoint y: 135, distance: 14.6
click at [690, 135] on icon "image/svg+xml 3 -2 9 -1/3 15 -1/18 21 ?" at bounding box center [609, 134] width 381 height 173
click at [669, 500] on button "Next" at bounding box center [609, 507] width 165 height 41
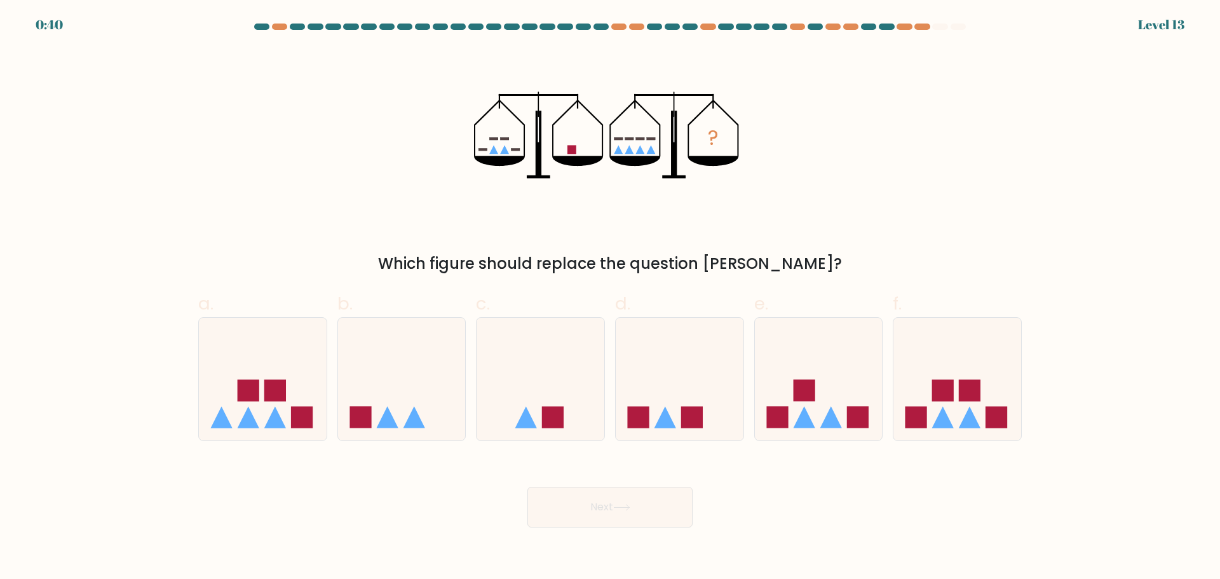
click at [928, 168] on div "? Which figure should replace the question mark?" at bounding box center [610, 161] width 839 height 227
drag, startPoint x: 27, startPoint y: 22, endPoint x: 99, endPoint y: 19, distance: 71.2
click at [99, 19] on div "0:36 Level 13" at bounding box center [610, 17] width 1220 height 34
drag, startPoint x: 78, startPoint y: 29, endPoint x: 8, endPoint y: 25, distance: 70.6
click at [8, 25] on form at bounding box center [610, 276] width 1220 height 504
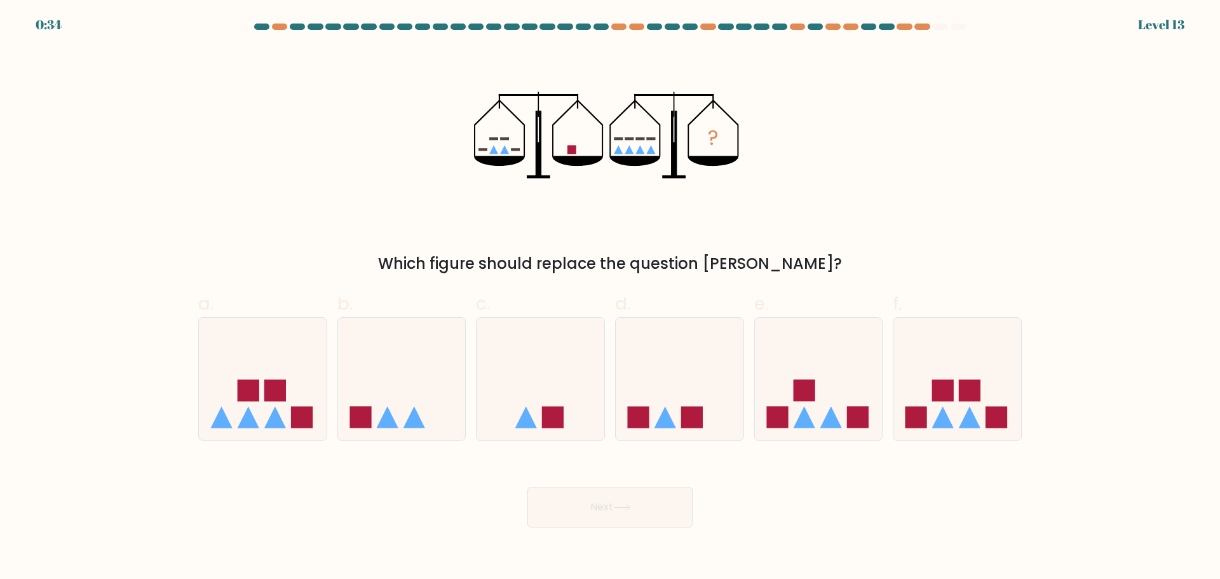
drag, startPoint x: 36, startPoint y: 26, endPoint x: 72, endPoint y: 25, distance: 36.9
click at [72, 25] on form at bounding box center [610, 276] width 1220 height 504
click at [925, 215] on div "? Which figure should replace the question mark?" at bounding box center [610, 161] width 839 height 227
click at [386, 369] on icon at bounding box center [402, 378] width 128 height 105
click at [610, 298] on input "b." at bounding box center [610, 294] width 1 height 8
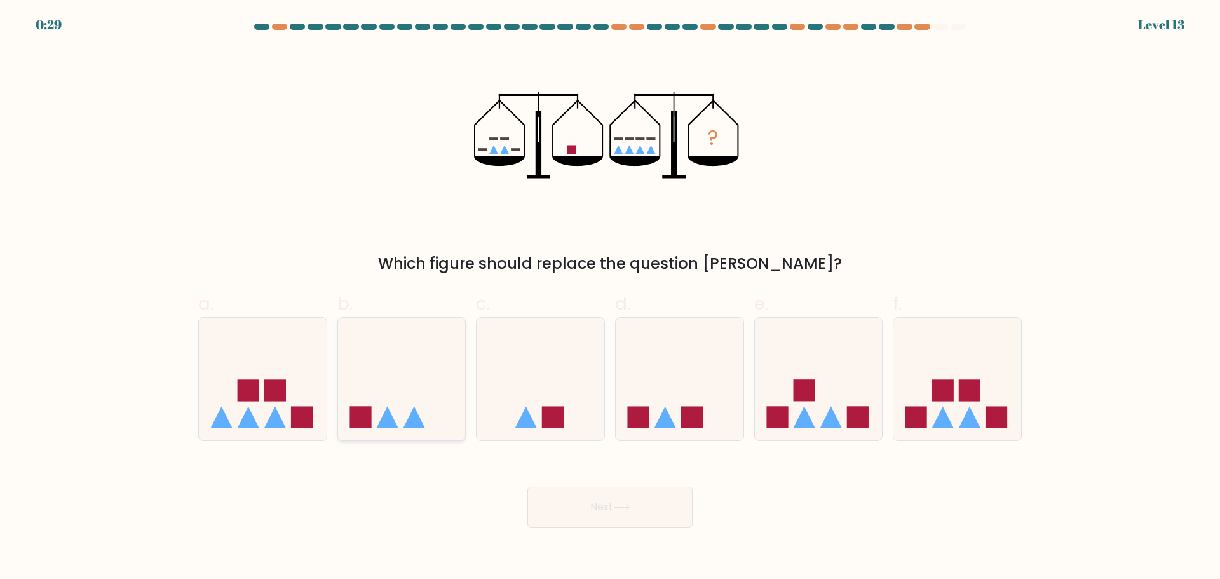
radio input "true"
click at [629, 500] on button "Next" at bounding box center [609, 507] width 165 height 41
click at [633, 513] on button "Next" at bounding box center [609, 507] width 165 height 41
click at [370, 412] on rect at bounding box center [361, 417] width 22 height 22
click at [610, 298] on input "b." at bounding box center [610, 294] width 1 height 8
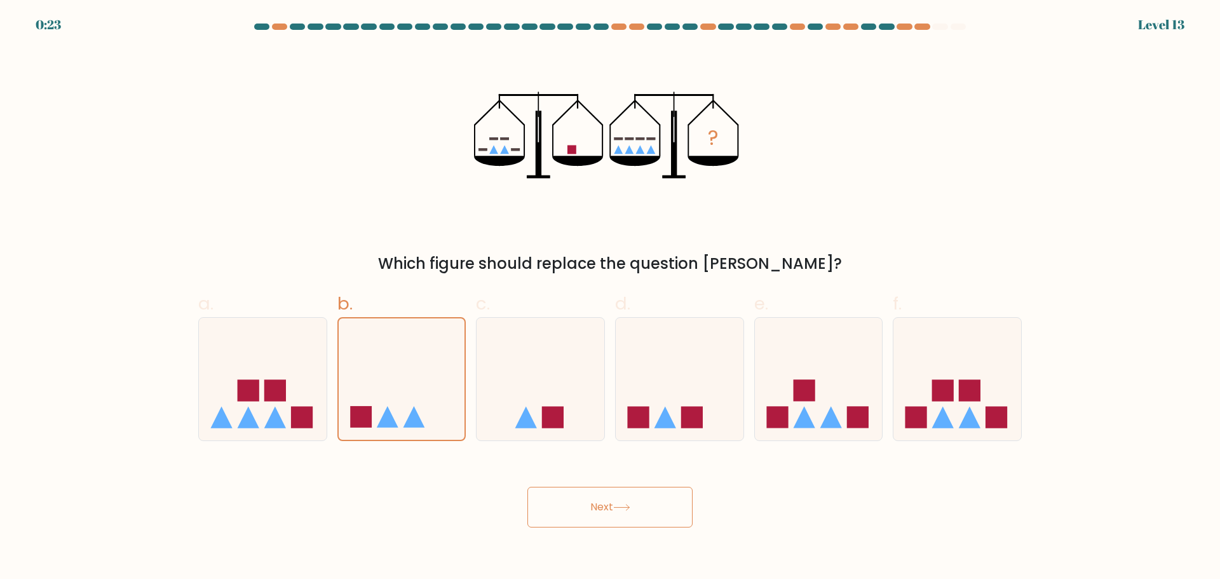
click at [571, 494] on button "Next" at bounding box center [609, 507] width 165 height 41
click at [481, 510] on div "Next" at bounding box center [610, 491] width 839 height 71
click at [289, 388] on icon at bounding box center [263, 378] width 128 height 105
click at [610, 298] on input "a." at bounding box center [610, 294] width 1 height 8
radio input "true"
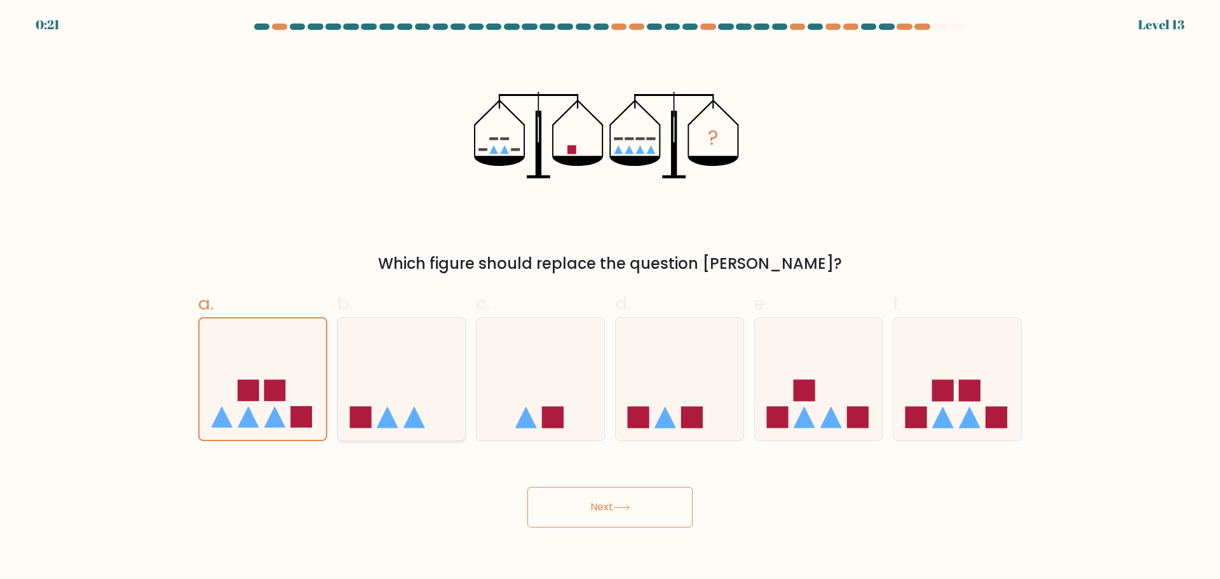
click at [399, 383] on icon at bounding box center [402, 378] width 128 height 105
click at [610, 298] on input "b." at bounding box center [610, 294] width 1 height 8
radio input "true"
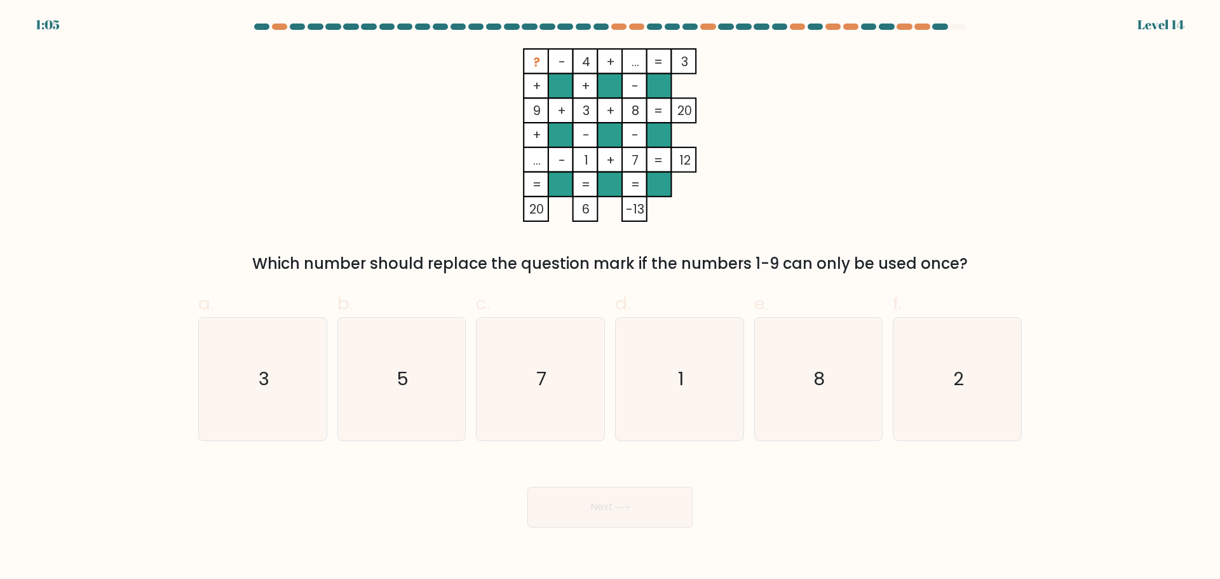
click at [856, 109] on div "? - 4 + ... 3 + + - 9 + 3 + 8 20 + - - ... - 1 + 7 = 12 = = = = 20 6 -13 = Whic…" at bounding box center [610, 161] width 839 height 227
click at [395, 381] on icon "5" at bounding box center [401, 379] width 123 height 123
click at [610, 298] on input "b. 5" at bounding box center [610, 294] width 1 height 8
radio input "true"
click at [620, 497] on button "Next" at bounding box center [609, 507] width 165 height 41
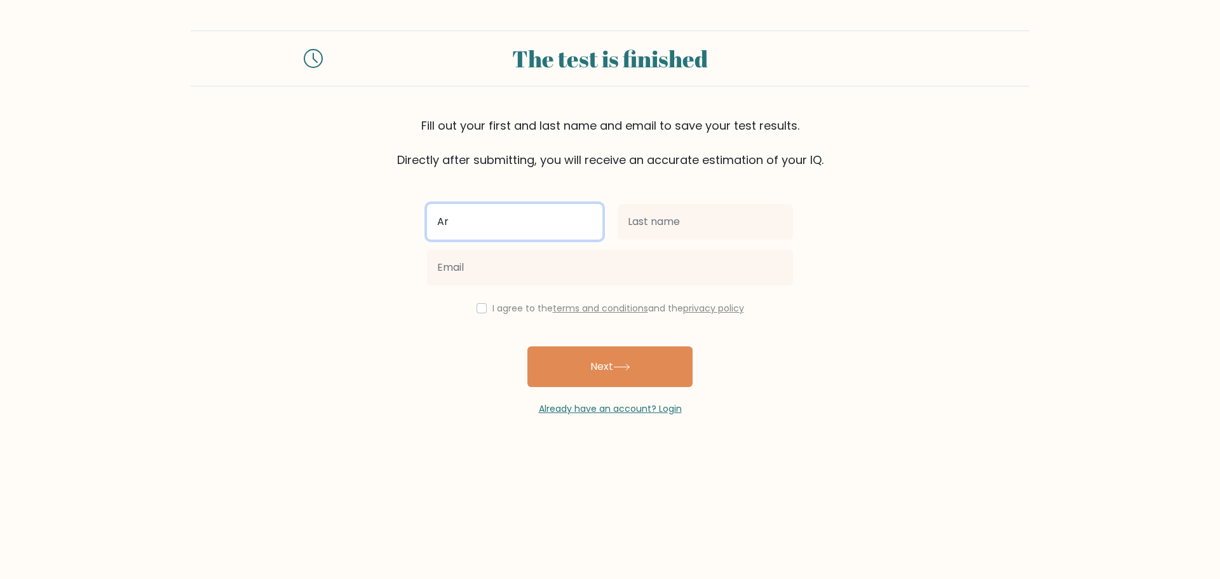
type input "Ar"
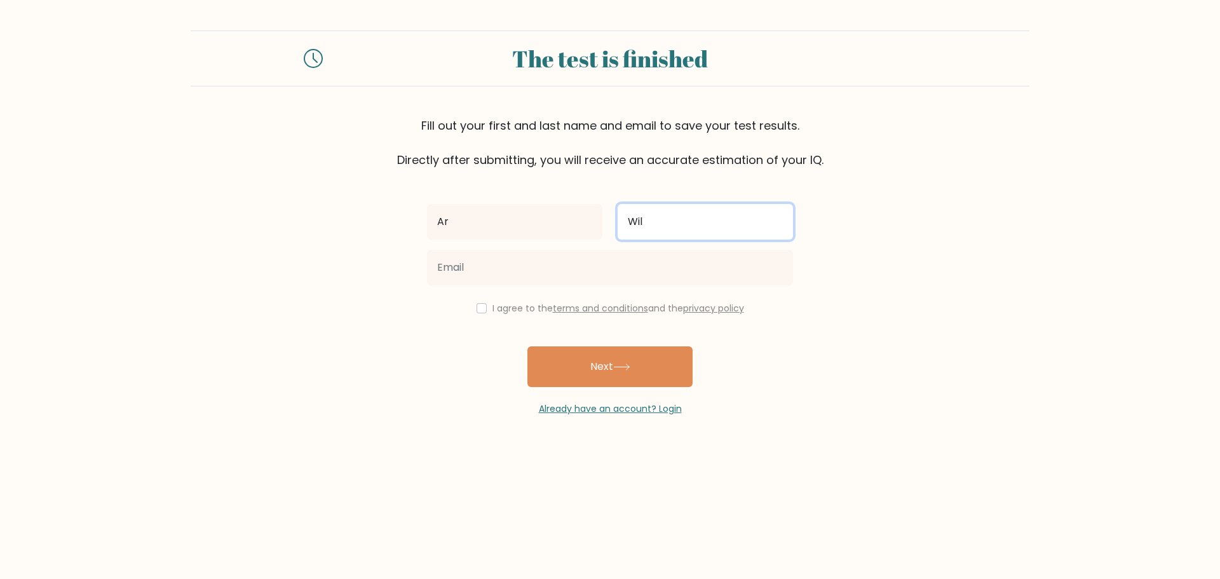
type input "Wil"
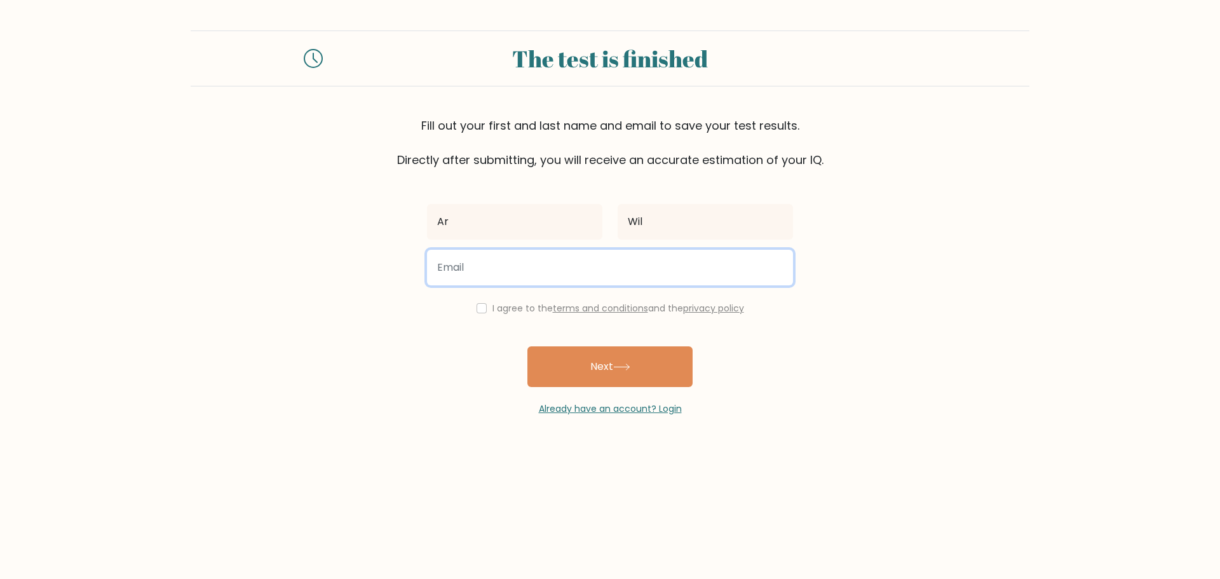
paste input "ccmagwapgelntdxpqs@nesopf.com"
type input "ccmagwapgelntdxpqs@nesopf.com"
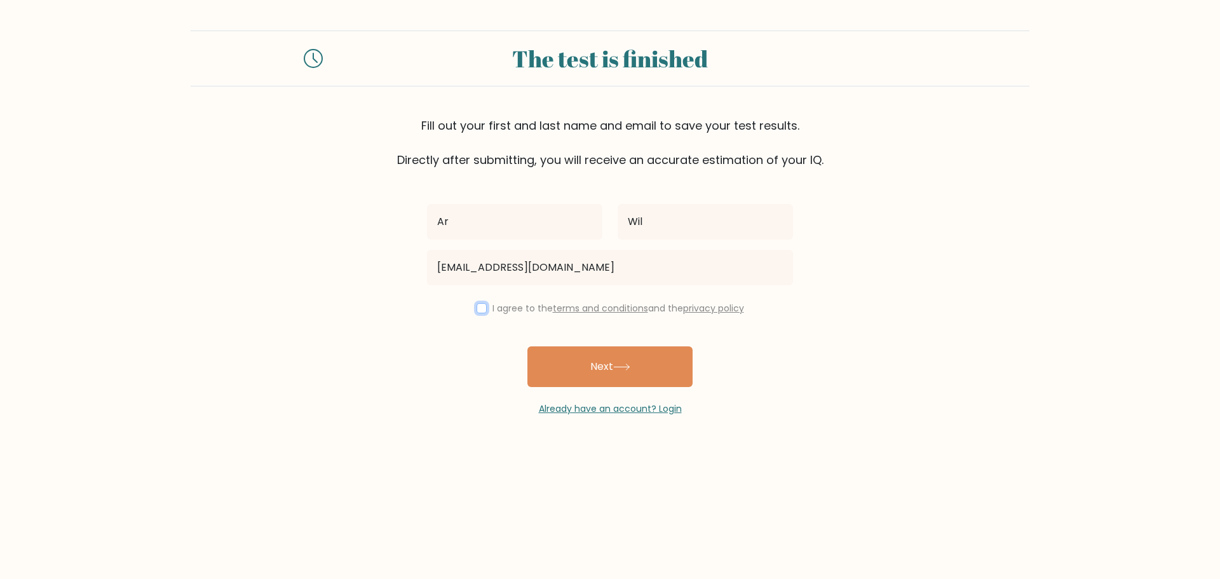
click at [482, 307] on input "checkbox" at bounding box center [482, 308] width 10 height 10
checkbox input "true"
click at [581, 356] on button "Next" at bounding box center [609, 366] width 165 height 41
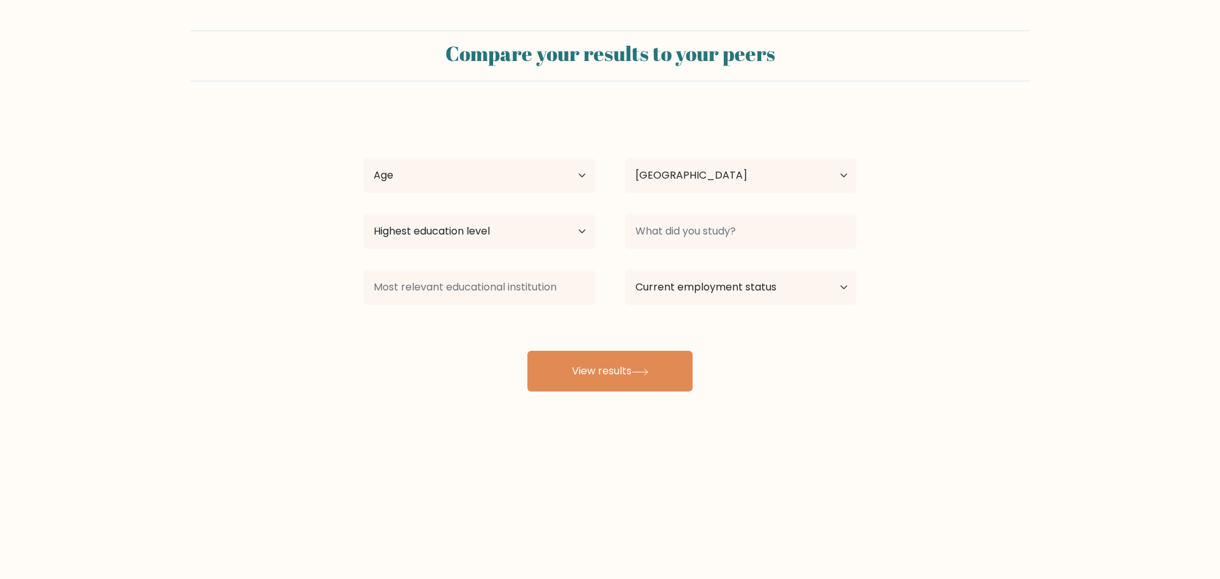
select select "NL"
click at [477, 170] on select "Age Under [DEMOGRAPHIC_DATA] [DEMOGRAPHIC_DATA] [DEMOGRAPHIC_DATA] [DEMOGRAPHIC…" at bounding box center [479, 176] width 231 height 36
select select "55_64"
click at [364, 158] on select "Age Under [DEMOGRAPHIC_DATA] [DEMOGRAPHIC_DATA] [DEMOGRAPHIC_DATA] [DEMOGRAPHIC…" at bounding box center [479, 176] width 231 height 36
click at [445, 237] on select "Highest education level No schooling Primary Lower Secondary Upper Secondary Oc…" at bounding box center [479, 232] width 231 height 36
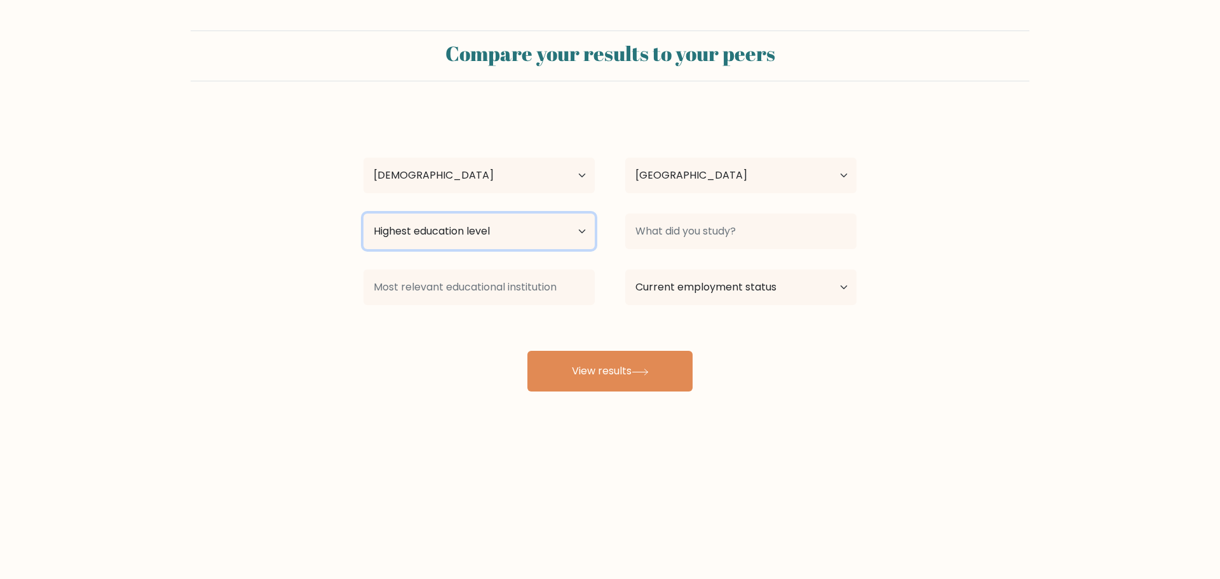
select select "bachelors_degree"
click at [364, 214] on select "Highest education level No schooling Primary Lower Secondary Upper Secondary Oc…" at bounding box center [479, 232] width 231 height 36
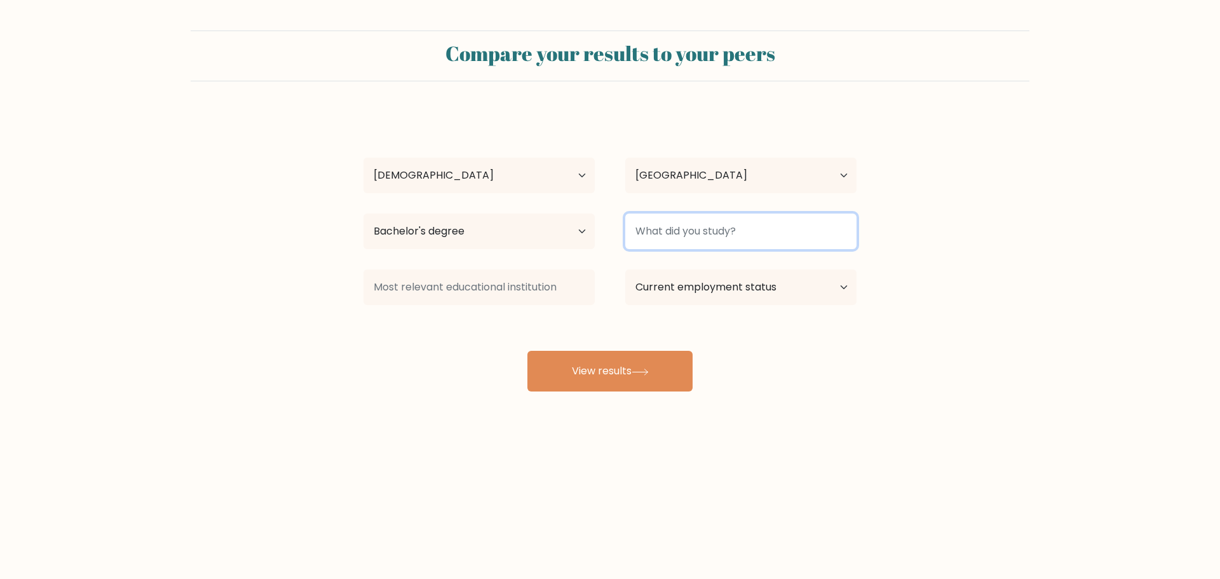
click at [684, 221] on input at bounding box center [740, 232] width 231 height 36
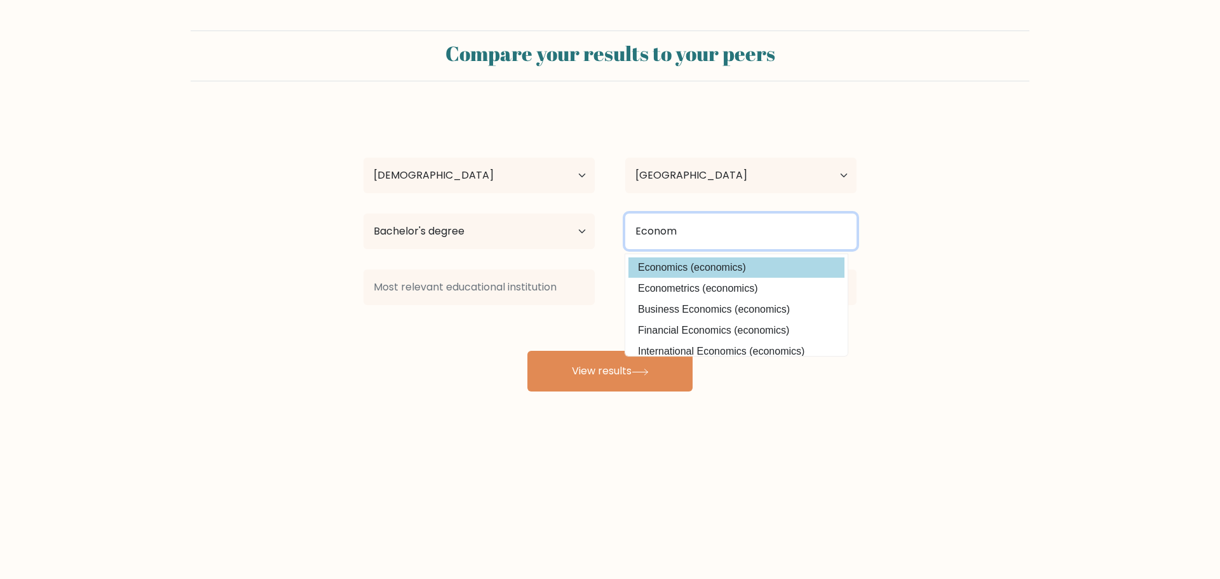
type input "Econom"
click at [661, 261] on div "Ar Wil Age Under [DEMOGRAPHIC_DATA] [DEMOGRAPHIC_DATA] [DEMOGRAPHIC_DATA] [DEMO…" at bounding box center [610, 252] width 508 height 280
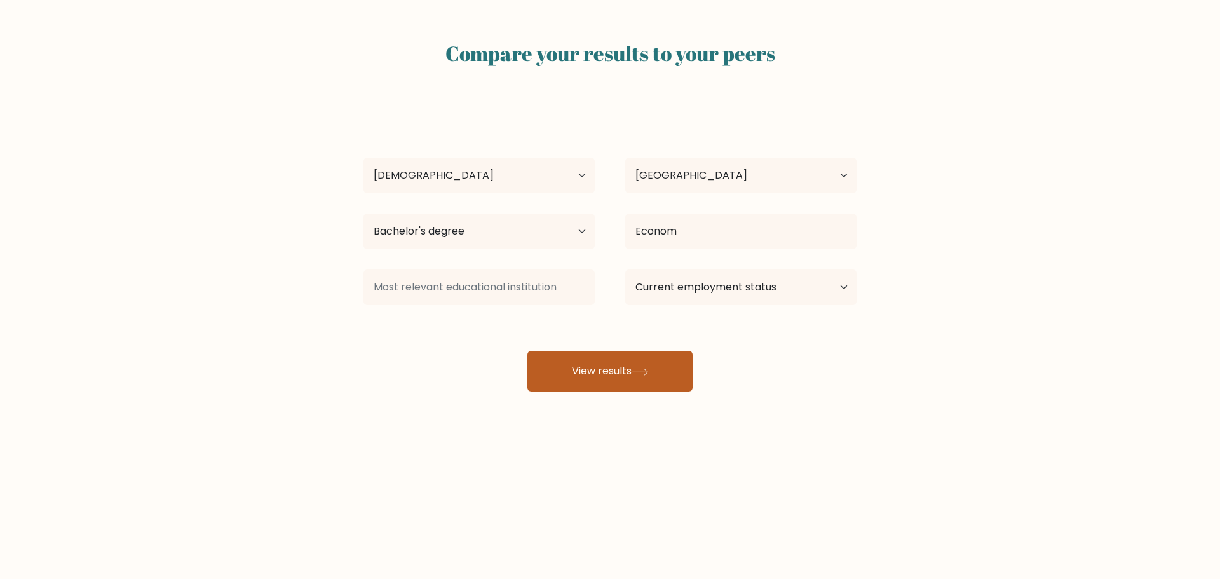
click at [606, 364] on button "View results" at bounding box center [609, 371] width 165 height 41
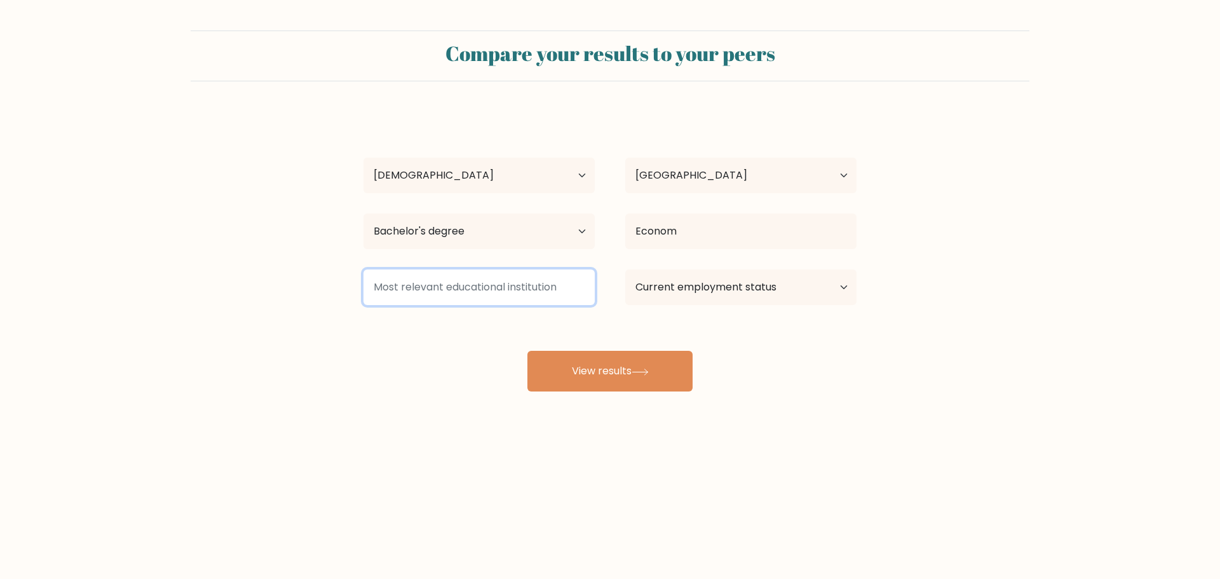
click at [434, 288] on input at bounding box center [479, 287] width 231 height 36
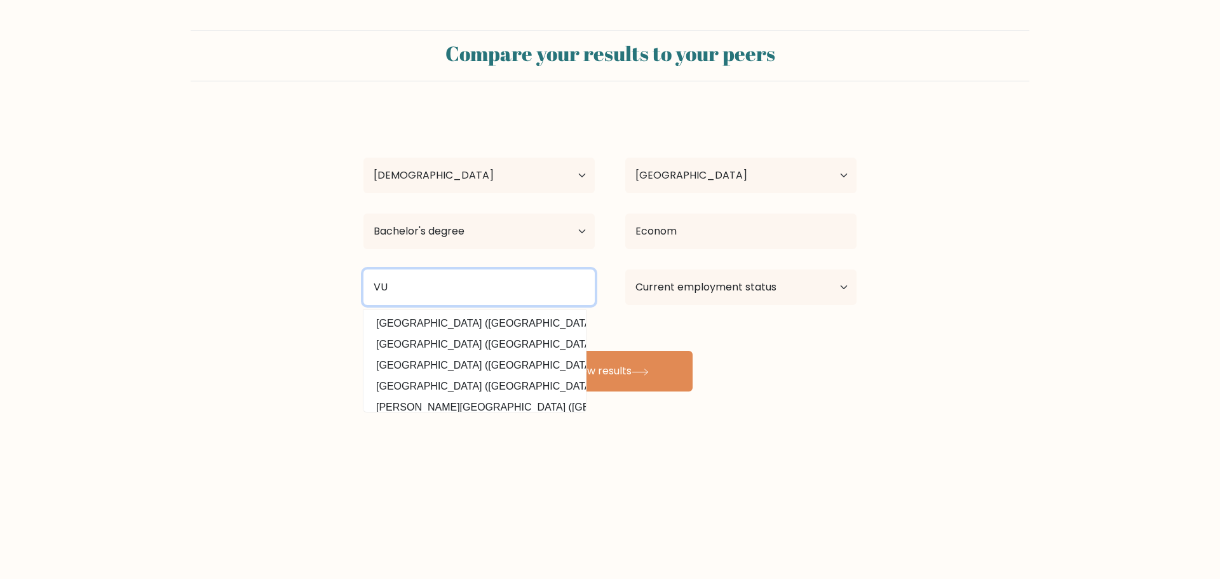
type input "VU"
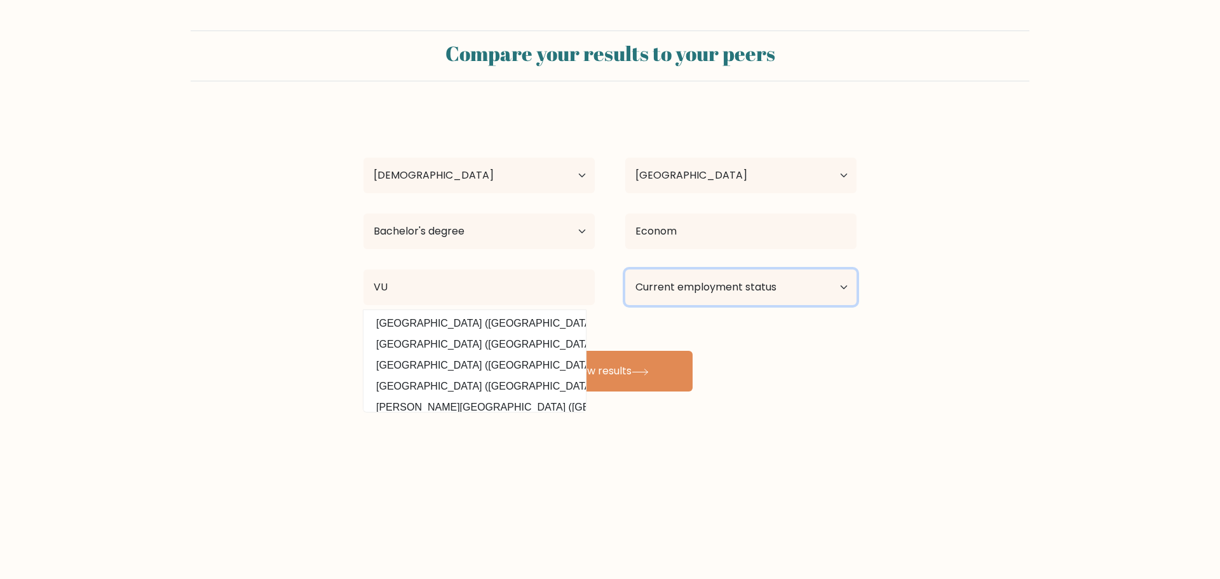
click at [669, 275] on select "Current employment status Employed Student Retired Other / prefer not to answer" at bounding box center [740, 287] width 231 height 36
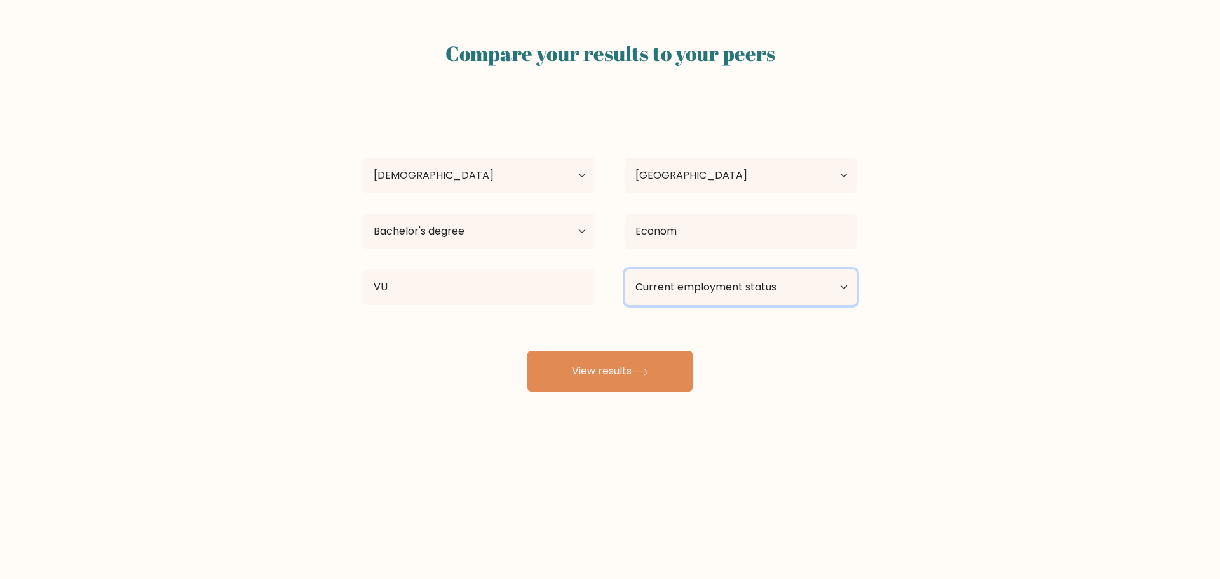
select select "employed"
click at [625, 269] on select "Current employment status Employed Student Retired Other / prefer not to answer" at bounding box center [740, 287] width 231 height 36
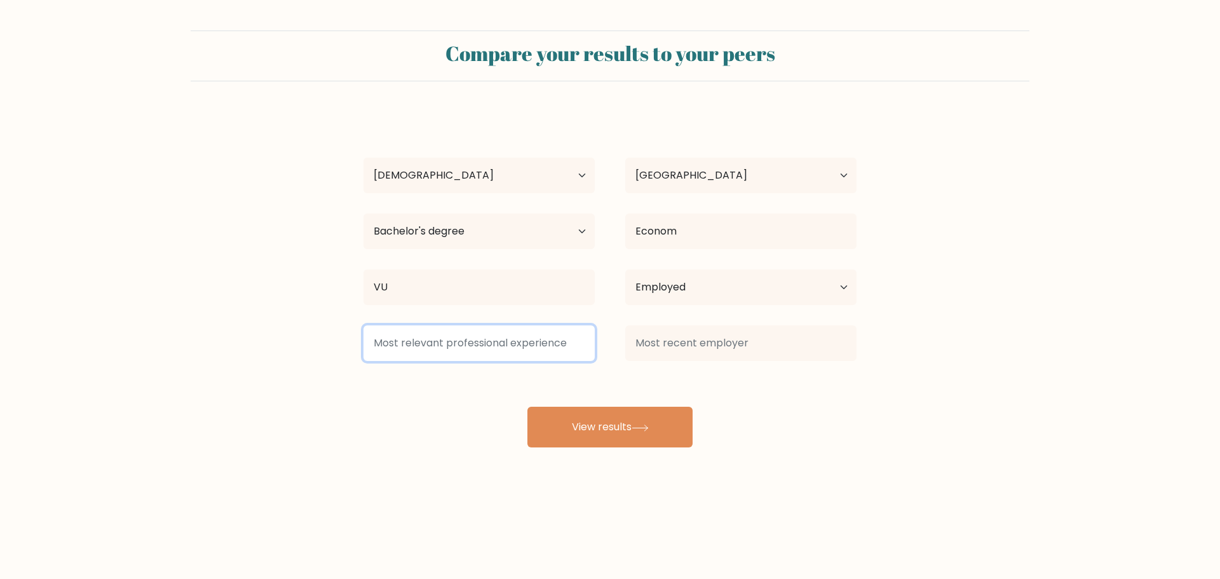
click at [478, 343] on input at bounding box center [479, 343] width 231 height 36
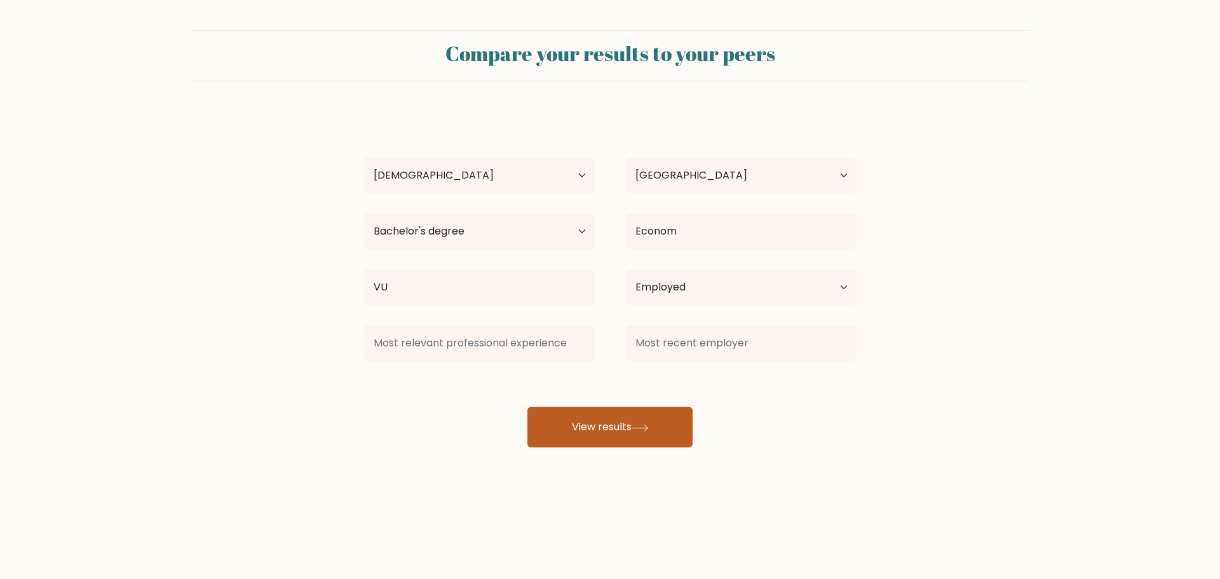
click at [630, 433] on button "View results" at bounding box center [609, 427] width 165 height 41
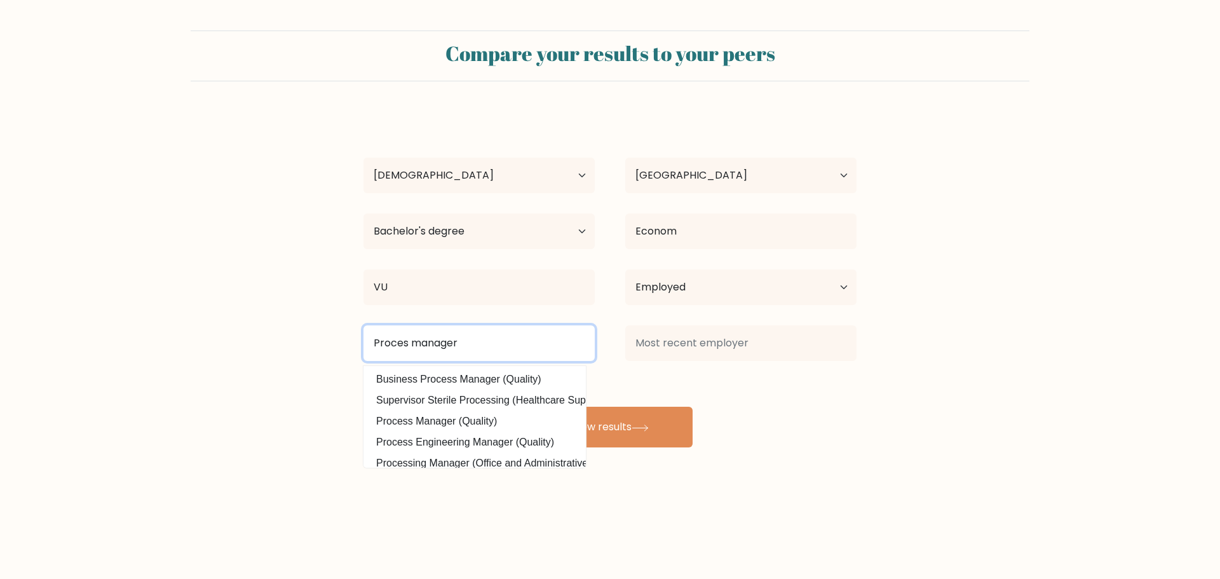
type input "Proces manager"
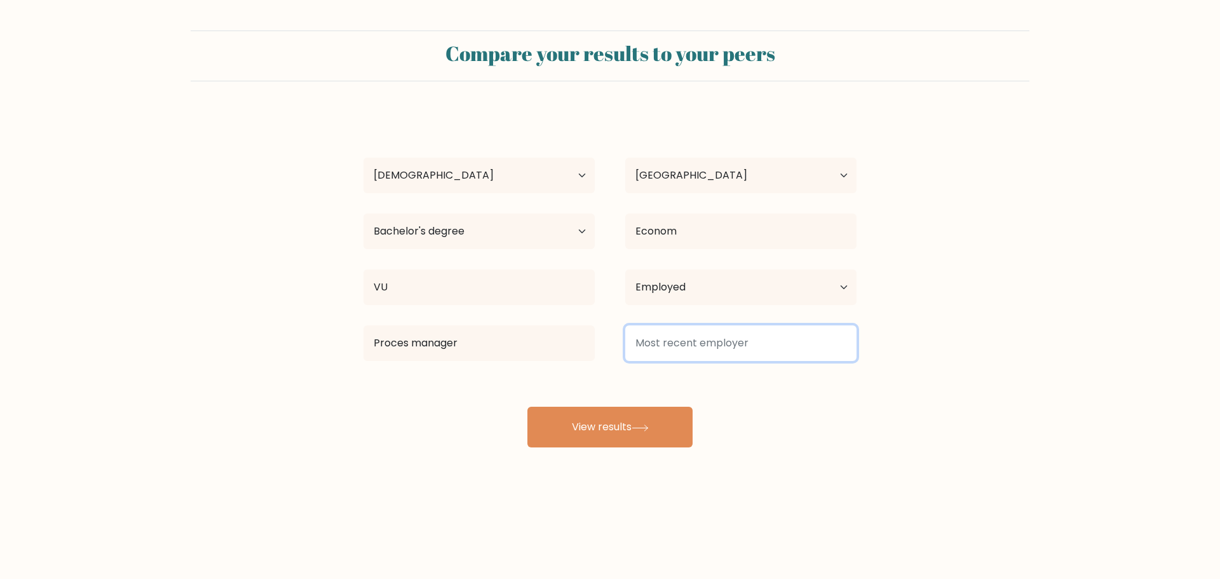
click at [671, 345] on input at bounding box center [740, 343] width 231 height 36
type input "KLM"
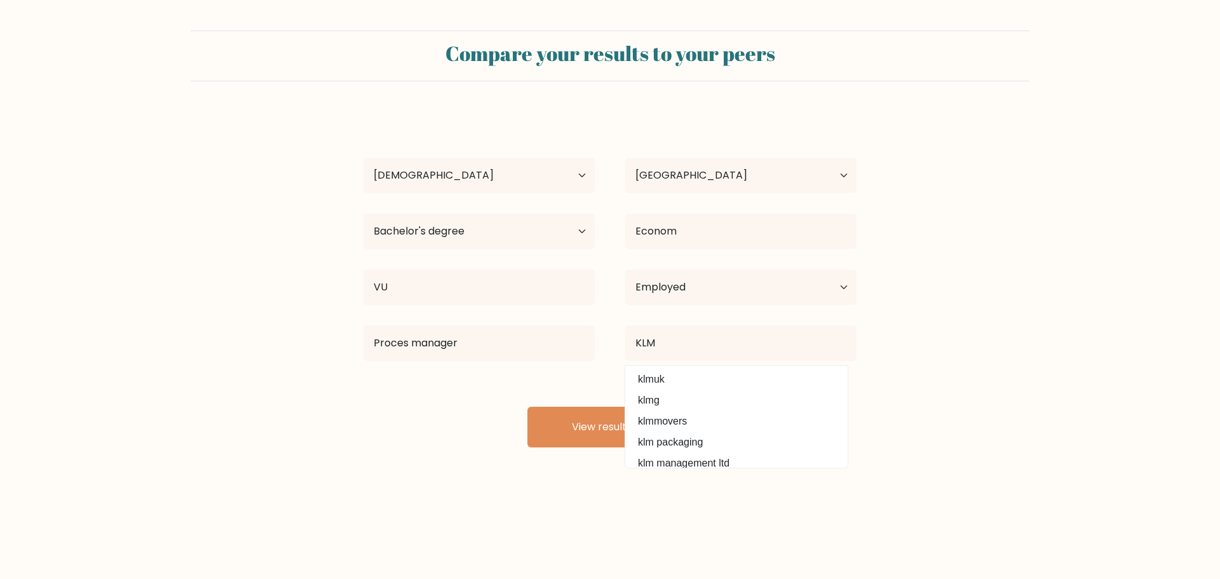
click at [580, 386] on div "Ar Wil Age Under 18 years old 18-24 years old 25-34 years old 35-44 years old 4…" at bounding box center [610, 280] width 508 height 336
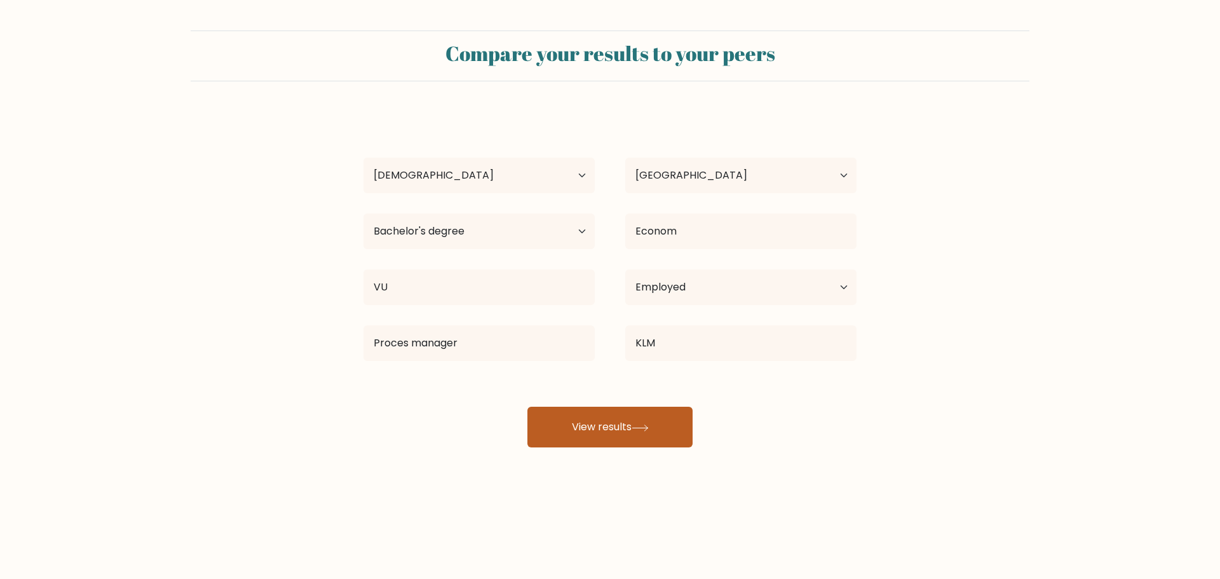
click at [597, 417] on button "View results" at bounding box center [609, 427] width 165 height 41
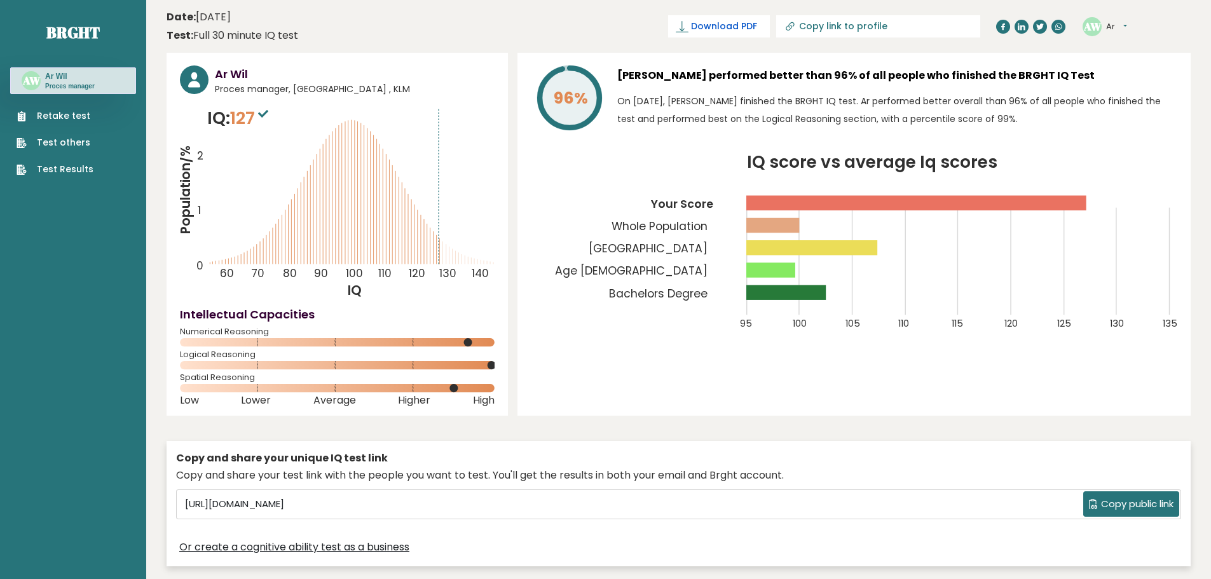
click at [757, 20] on span "Download PDF" at bounding box center [724, 26] width 66 height 13
